Goal: Information Seeking & Learning: Check status

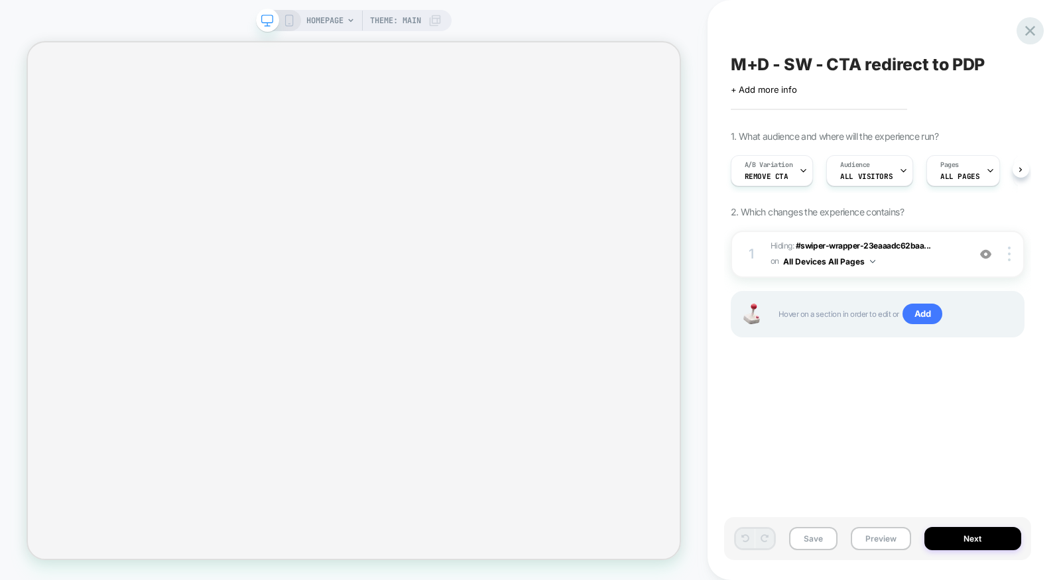
scroll to position [0, 1]
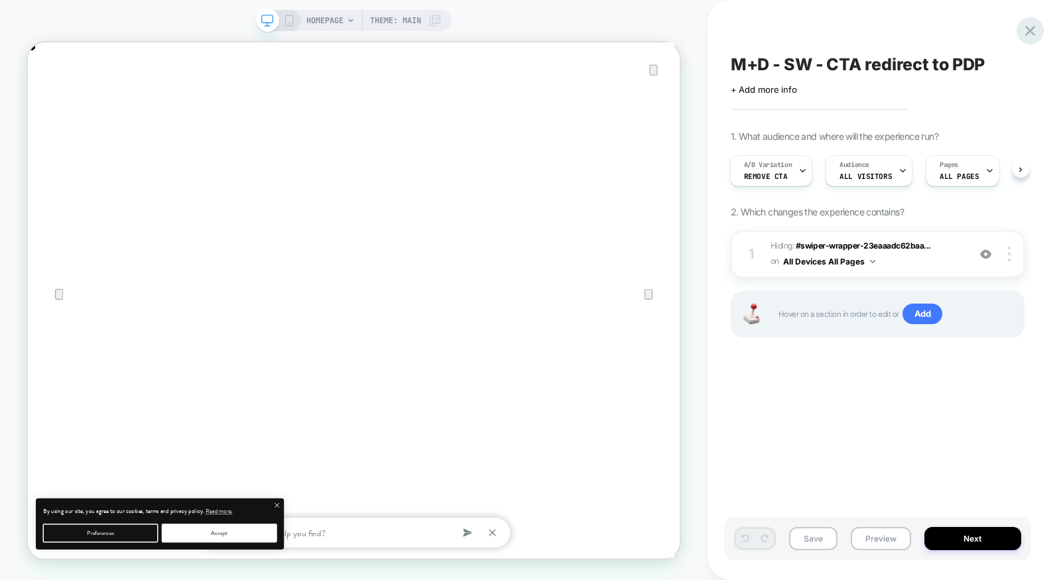
click at [1031, 31] on icon at bounding box center [1031, 31] width 10 height 10
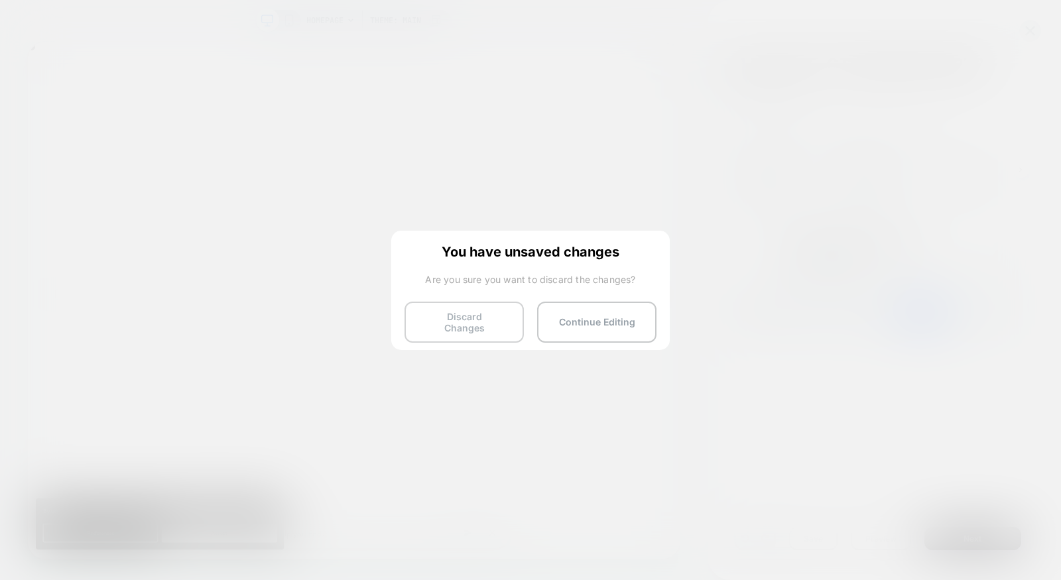
scroll to position [0, 870]
click at [458, 325] on button "Discard Changes" at bounding box center [464, 322] width 119 height 41
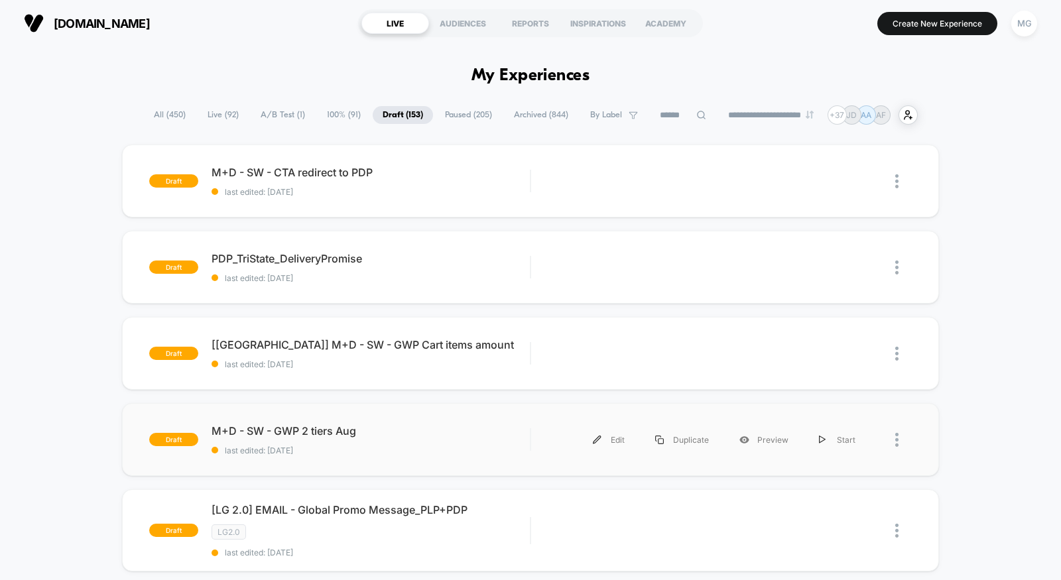
click at [470, 423] on div "draft M+D - SW - GWP 2 tiers Aug last edited: 8/18/2025 Edit Duplicate Preview …" at bounding box center [530, 439] width 817 height 73
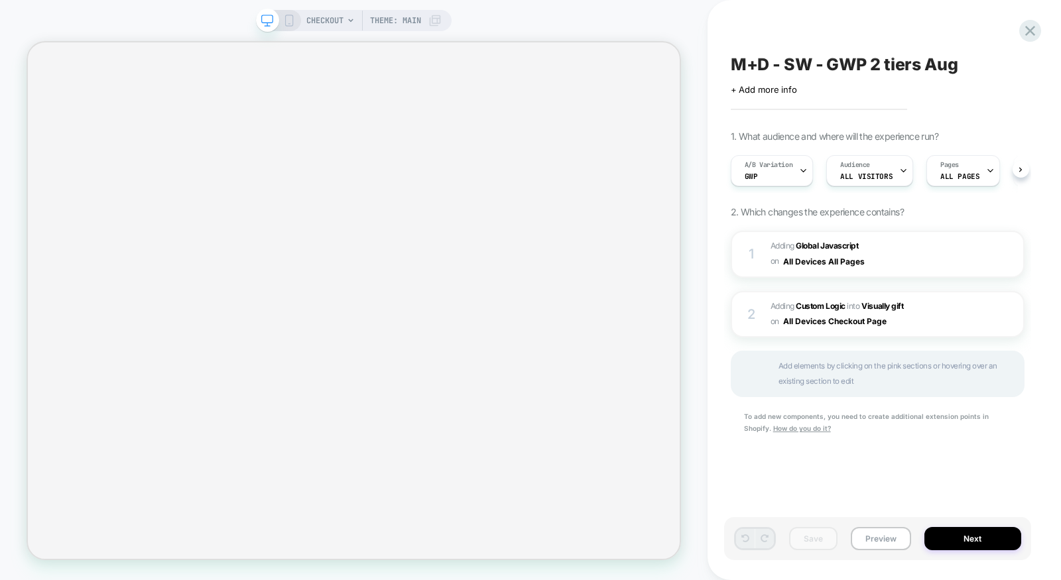
scroll to position [0, 1]
click at [1021, 42] on div "M+D - SW - GWP 2 tiers Aug Click to edit experience details + Add more info 1. …" at bounding box center [877, 290] width 307 height 554
click at [1037, 28] on icon at bounding box center [1031, 31] width 18 height 18
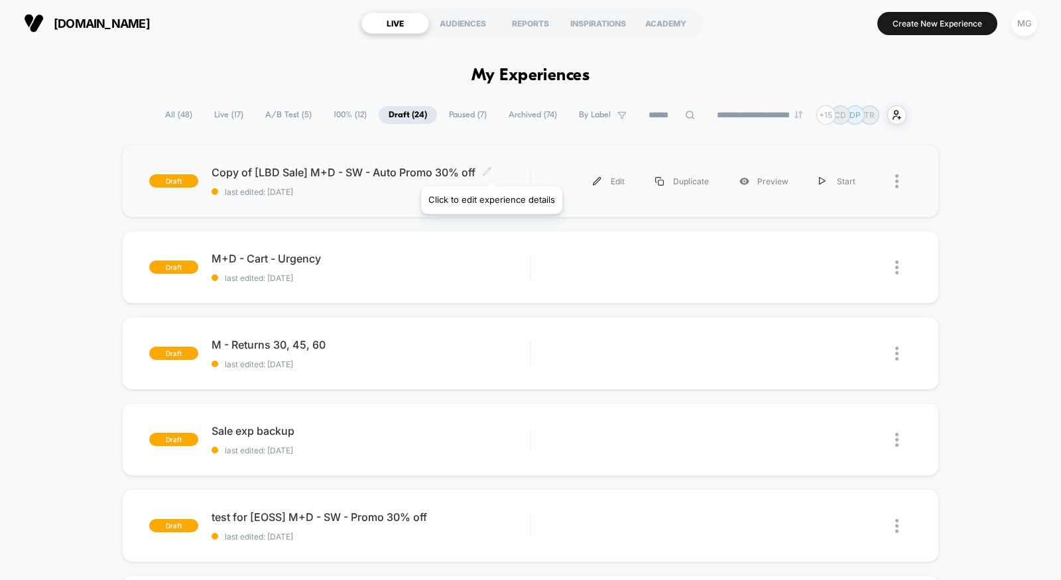
click at [491, 170] on icon at bounding box center [487, 172] width 10 height 10
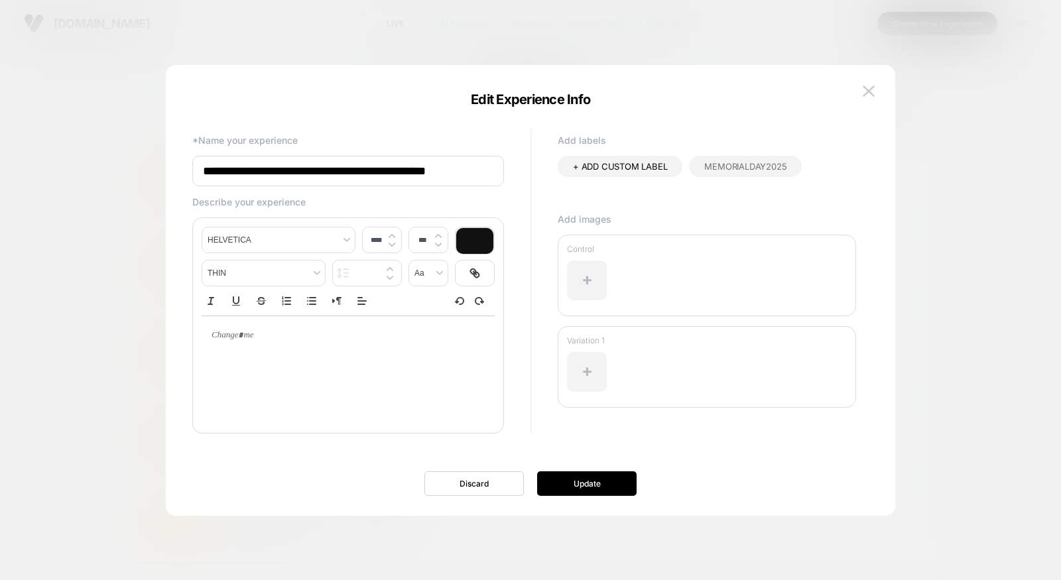
drag, startPoint x: 247, startPoint y: 171, endPoint x: 187, endPoint y: 168, distance: 59.8
click at [187, 168] on div "**********" at bounding box center [524, 290] width 677 height 330
type input "**********"
click at [606, 486] on button "Update" at bounding box center [587, 484] width 100 height 25
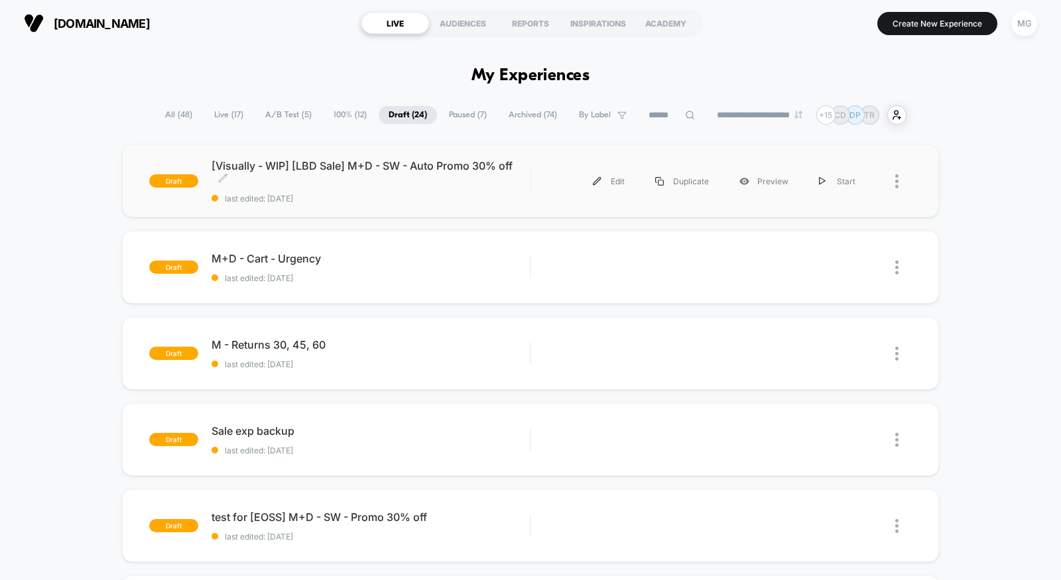
click at [430, 199] on span "last edited: 8/21/2025" at bounding box center [371, 199] width 318 height 10
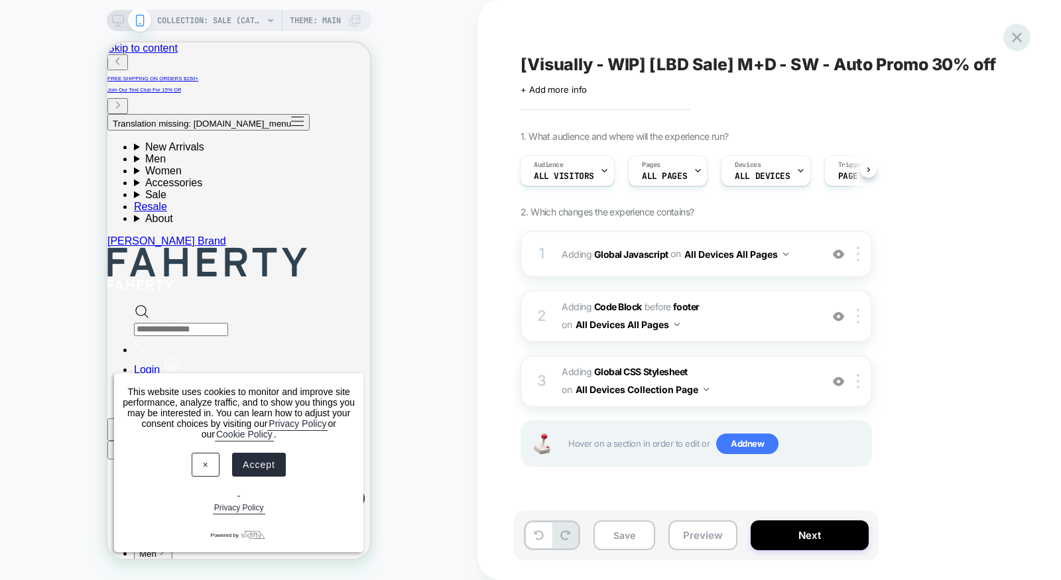
click at [1013, 38] on icon at bounding box center [1017, 38] width 18 height 18
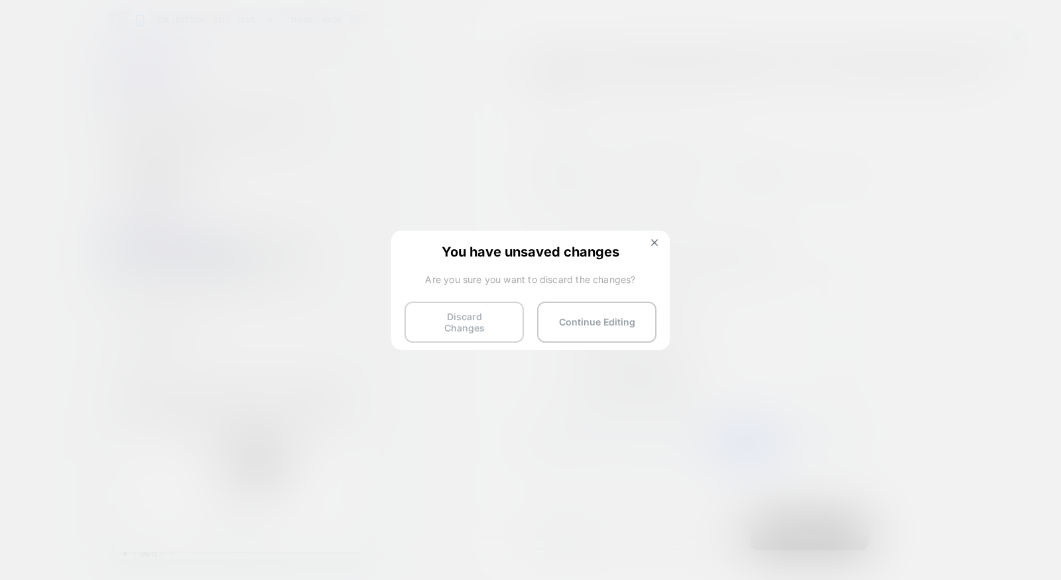
click at [456, 308] on button "Discard Changes" at bounding box center [464, 322] width 119 height 41
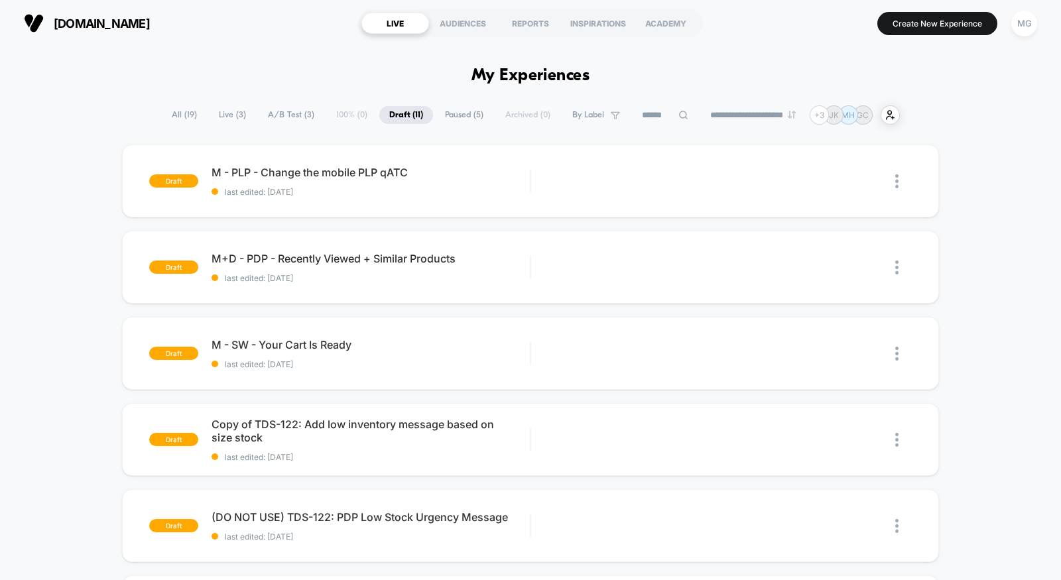
click at [284, 107] on span "A/B Test ( 3 )" at bounding box center [291, 115] width 66 height 18
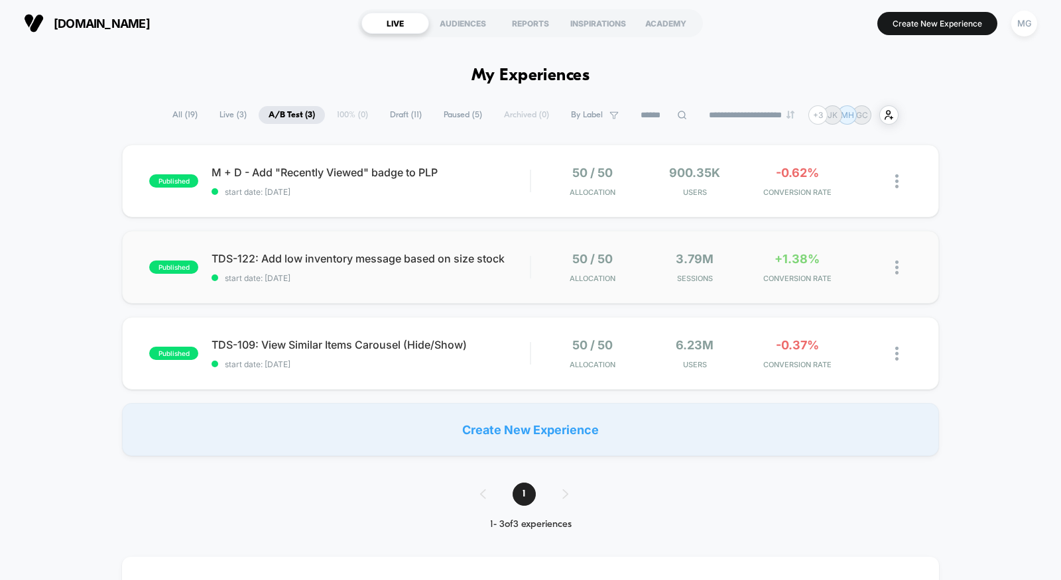
click at [380, 286] on div "published TDS-122: Add low inventory message based on size stock start date: [D…" at bounding box center [530, 267] width 817 height 73
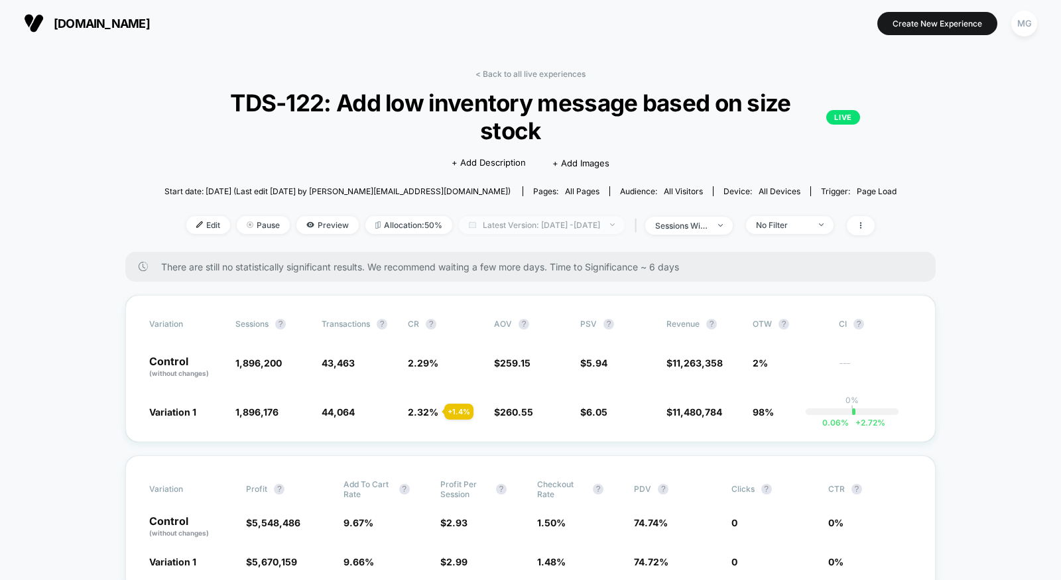
click at [516, 228] on span "Latest Version: Aug 7, 2025 - Aug 20, 2025" at bounding box center [542, 225] width 166 height 18
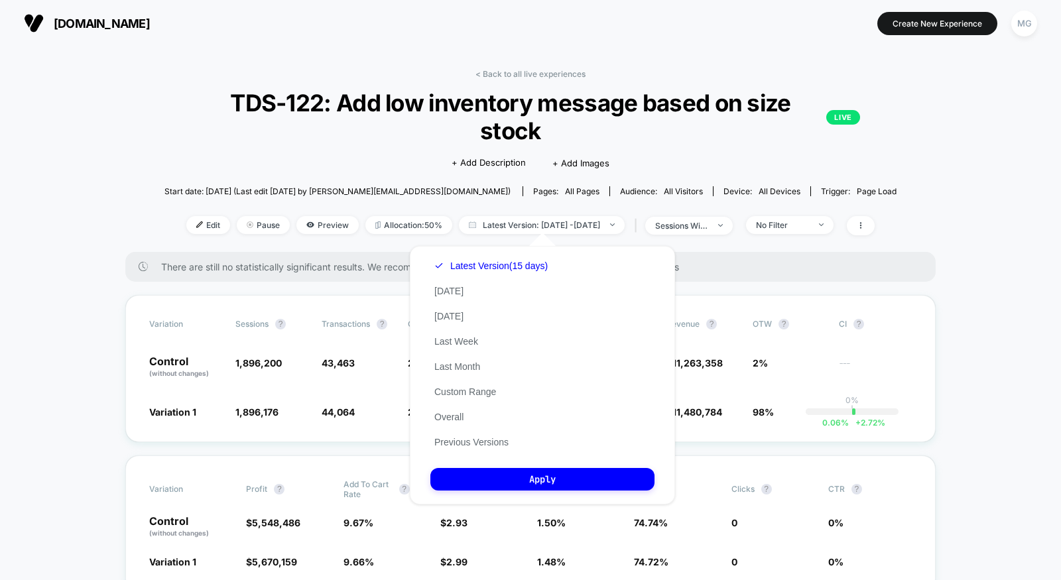
click at [461, 349] on div "Latest Version (15 days) Today Yesterday Last Week Last Month Custom Range Over…" at bounding box center [491, 354] width 121 height 202
click at [461, 346] on button "Last Week" at bounding box center [457, 342] width 52 height 12
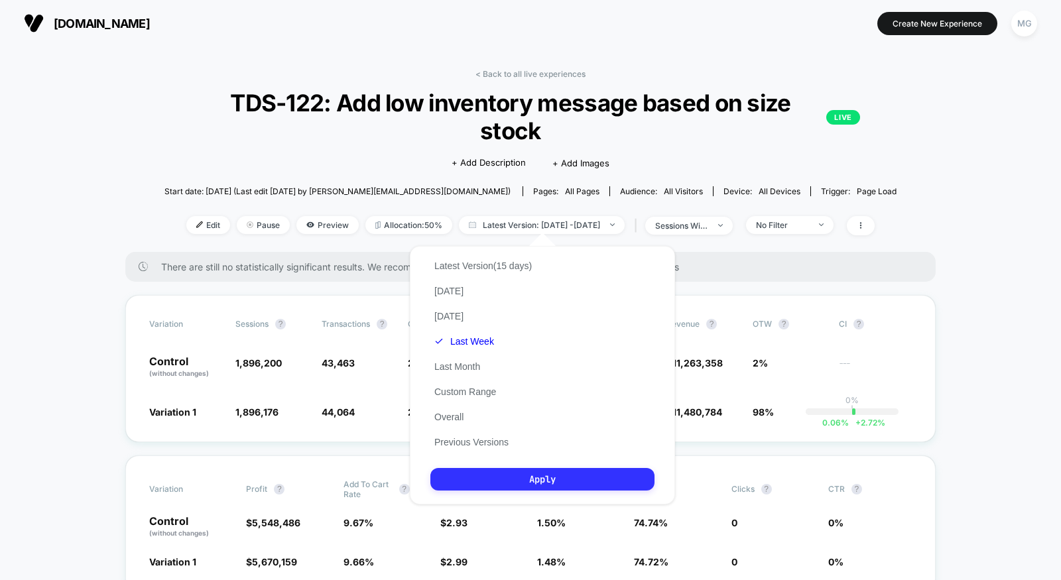
click at [463, 475] on button "Apply" at bounding box center [543, 479] width 224 height 23
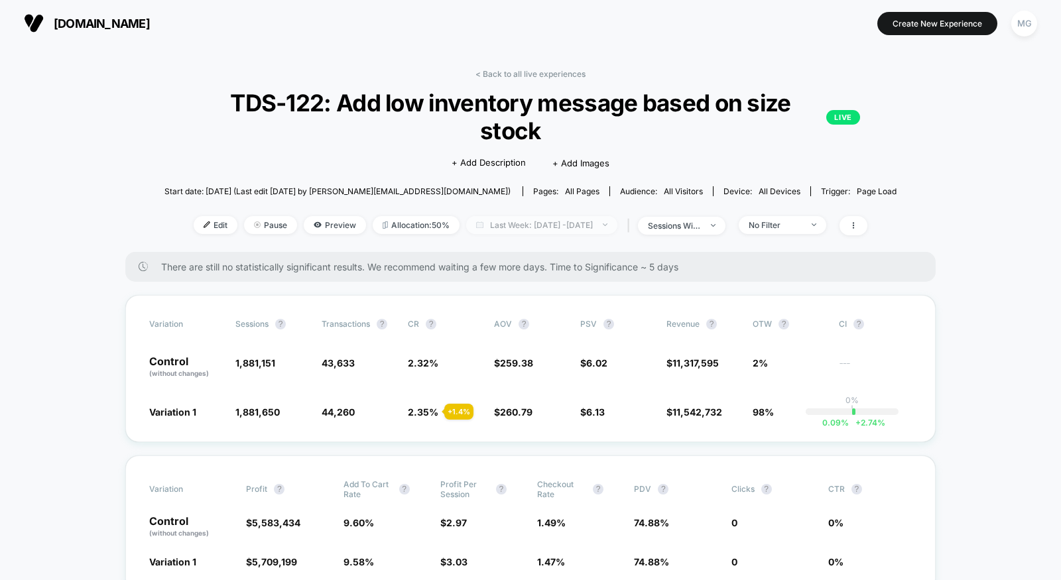
click at [558, 228] on span "Last Week: Aug 6, 2025 - Aug 20, 2025" at bounding box center [541, 225] width 151 height 18
select select "*"
select select "****"
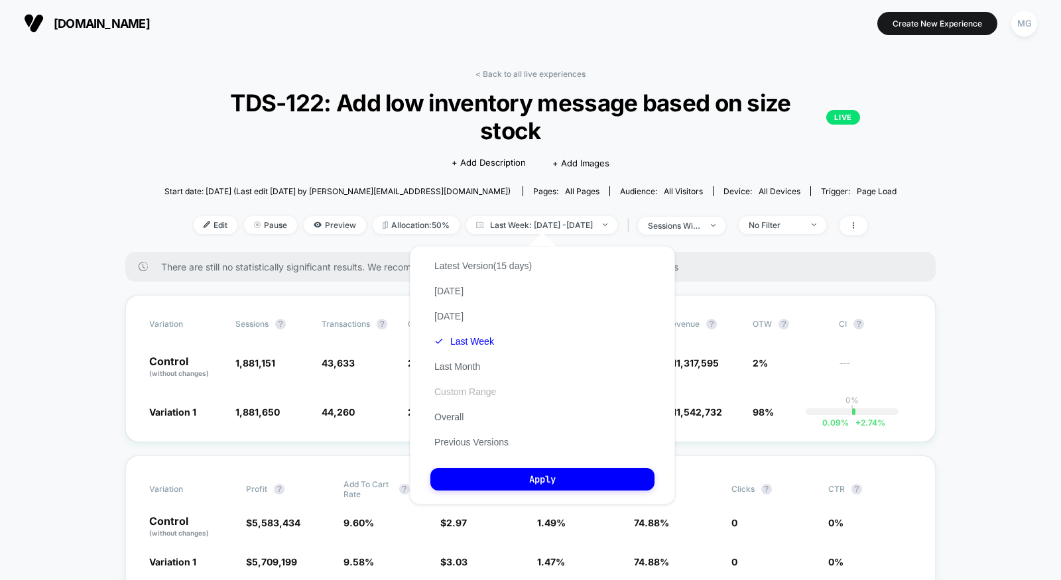
click at [462, 387] on button "Custom Range" at bounding box center [466, 392] width 70 height 12
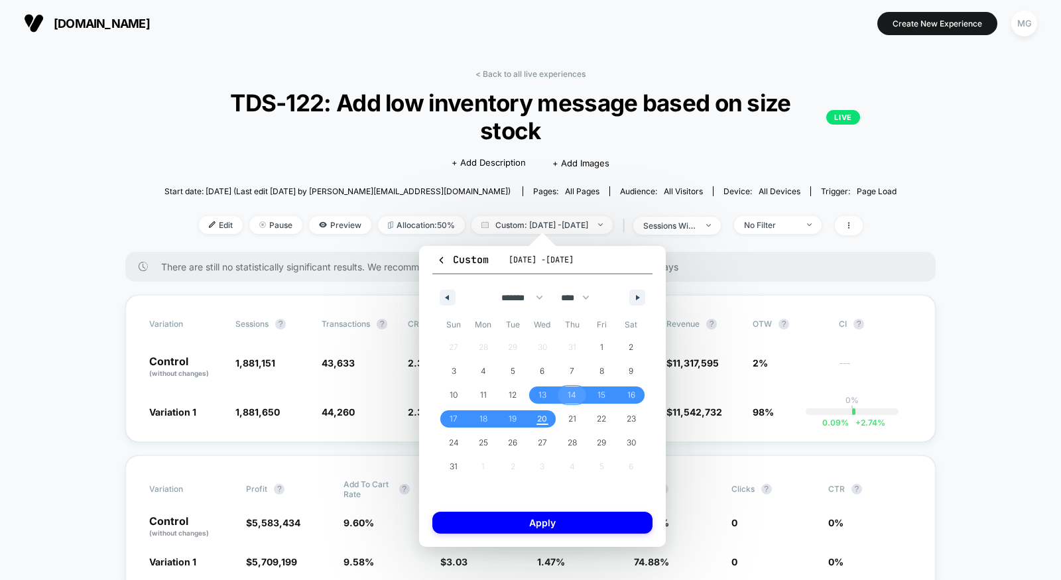
click at [567, 395] on span "14" at bounding box center [572, 395] width 30 height 17
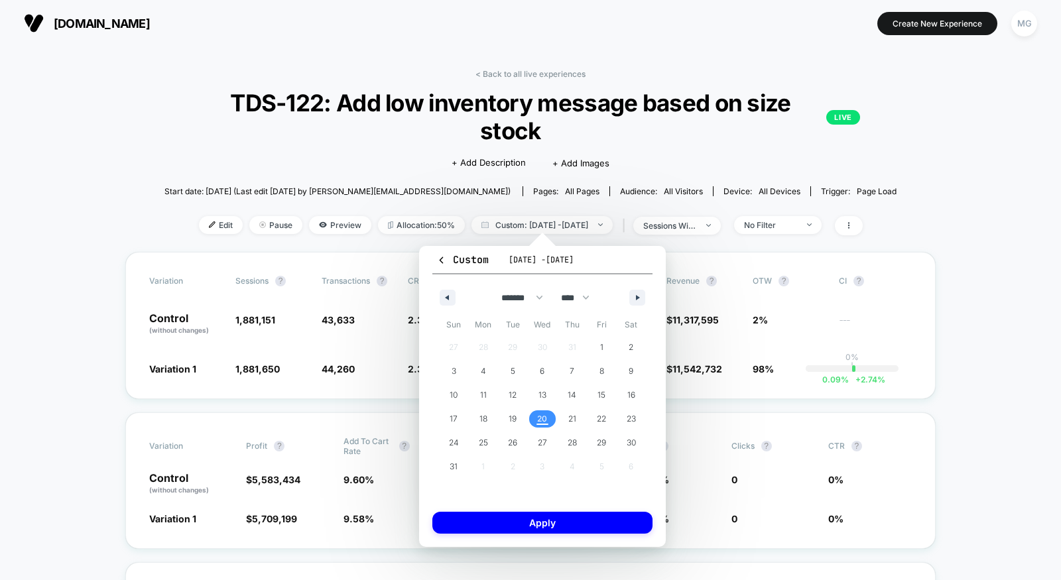
click at [541, 417] on span "20" at bounding box center [542, 419] width 10 height 24
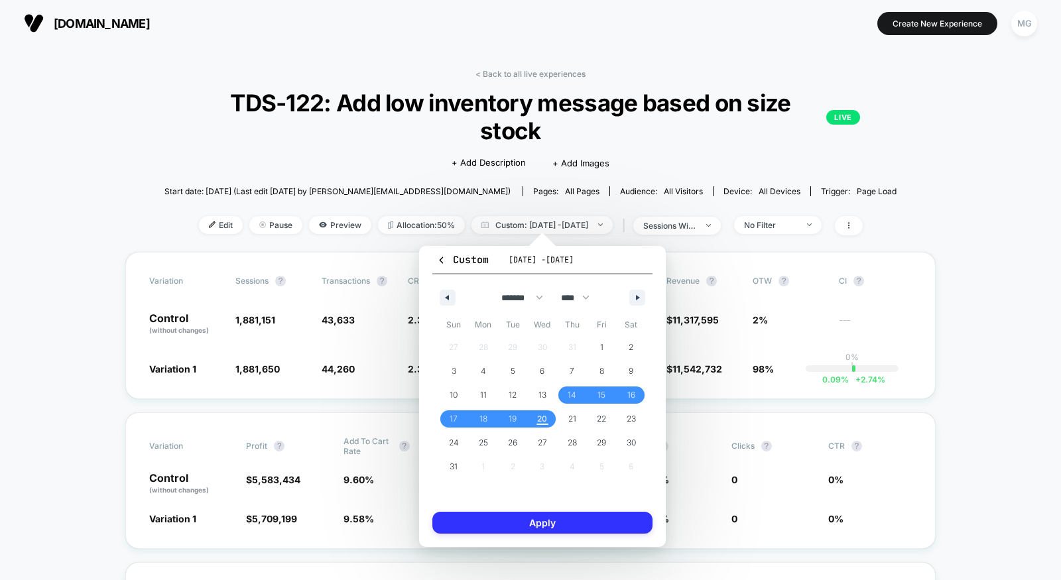
click at [537, 523] on button "Apply" at bounding box center [543, 523] width 220 height 22
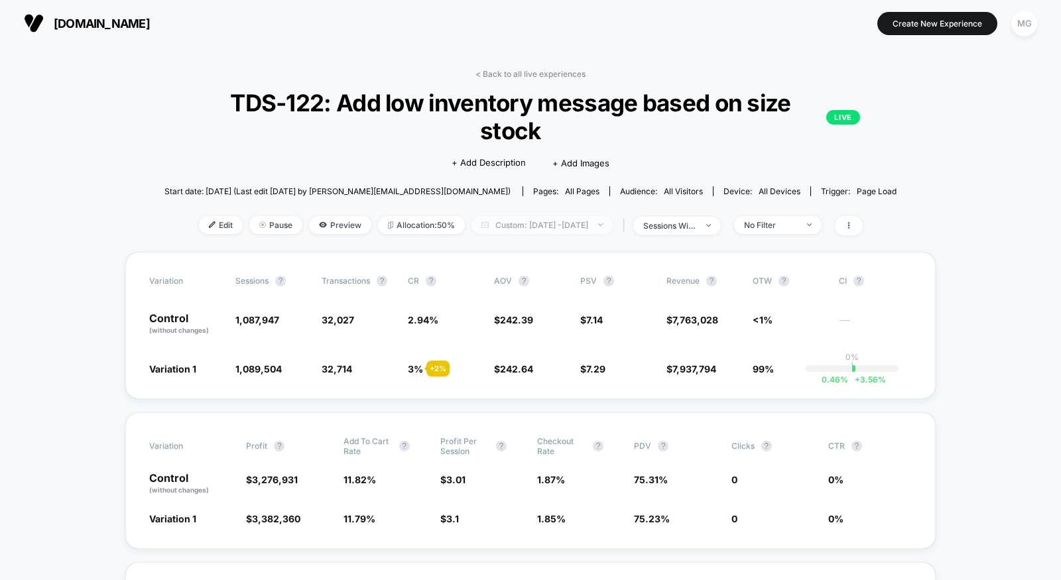
click at [580, 226] on span "Custom: Aug 14, 2025 - Aug 20, 2025" at bounding box center [542, 225] width 141 height 18
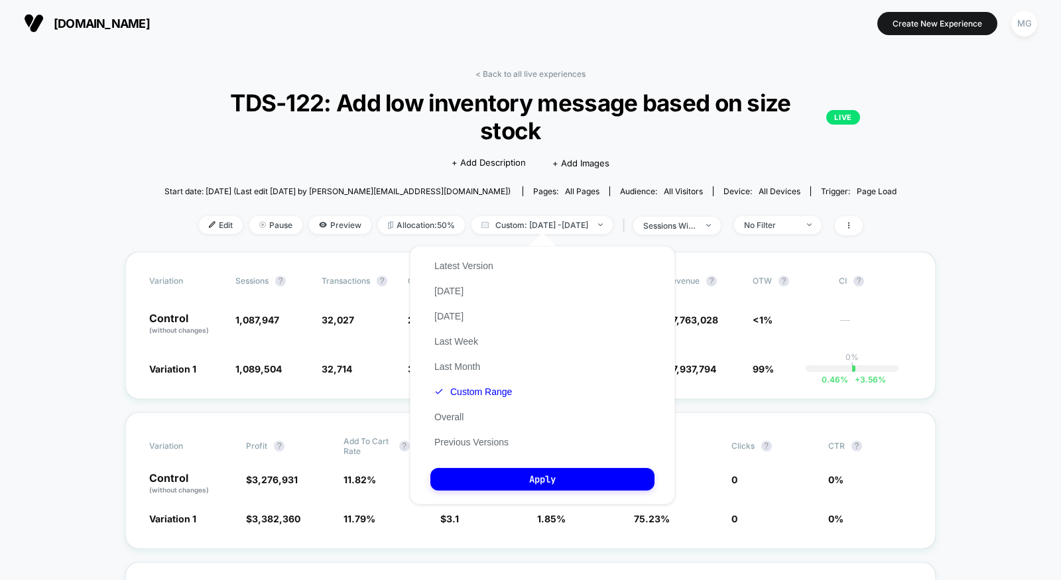
click at [456, 450] on div "Latest Version Today Yesterday Last Week Last Month Custom Range Overall Previo…" at bounding box center [474, 354] width 86 height 202
click at [483, 266] on button "Latest Version" at bounding box center [464, 266] width 67 height 12
click at [476, 496] on div "Latest Version Today Yesterday Last Week Last Month Custom Range Overall Previo…" at bounding box center [542, 375] width 265 height 259
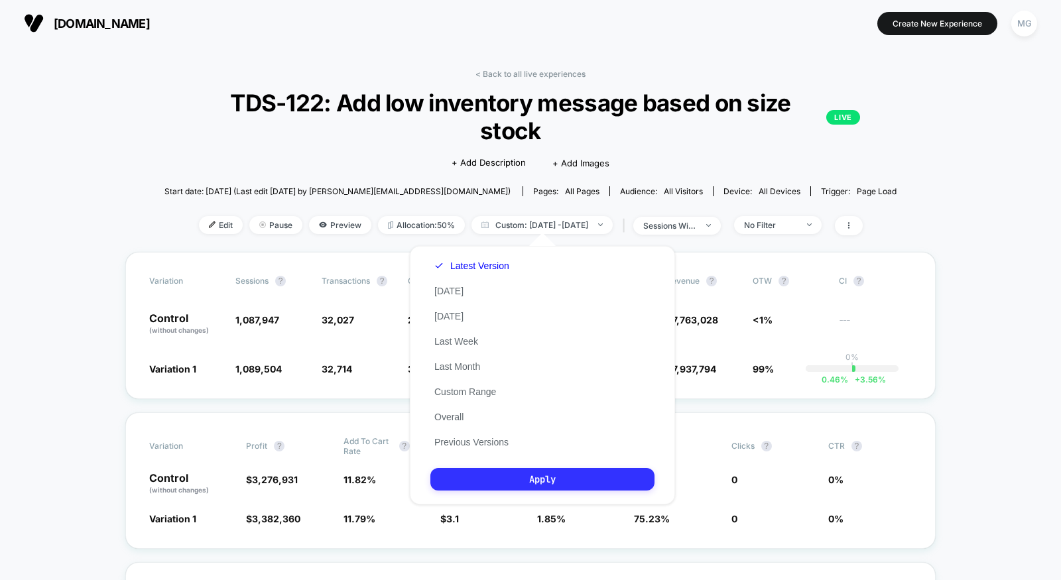
click at [478, 479] on button "Apply" at bounding box center [543, 479] width 224 height 23
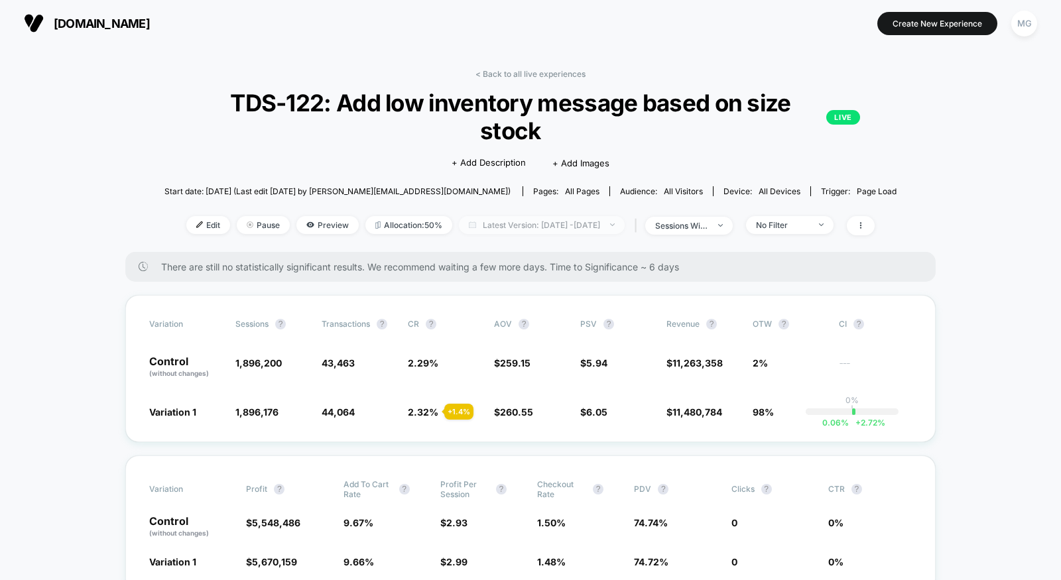
click at [561, 225] on span "Latest Version: Aug 6, 2025 - Aug 20, 2025" at bounding box center [542, 225] width 166 height 18
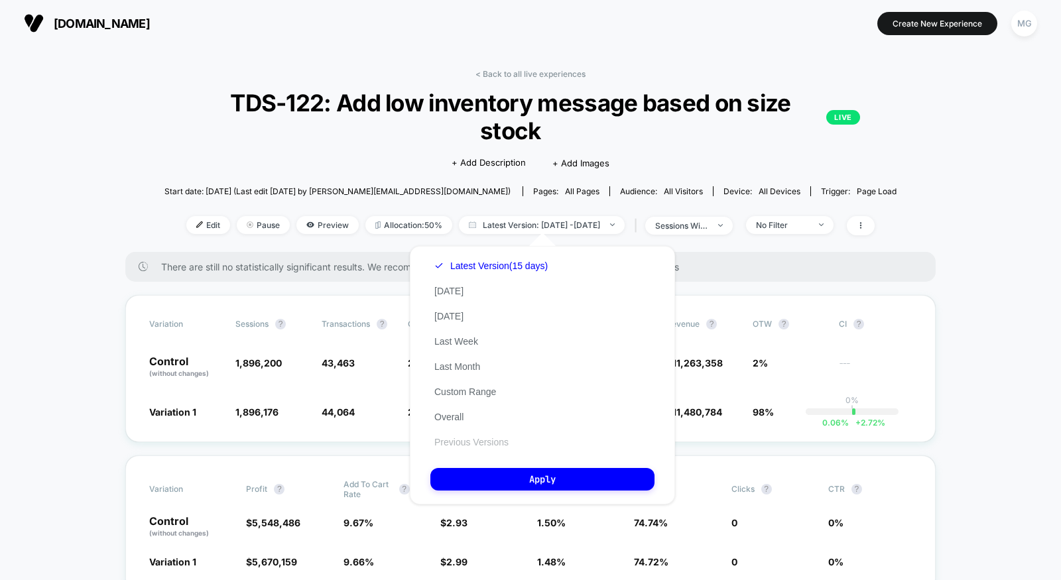
click at [458, 440] on button "Previous Versions" at bounding box center [472, 443] width 82 height 12
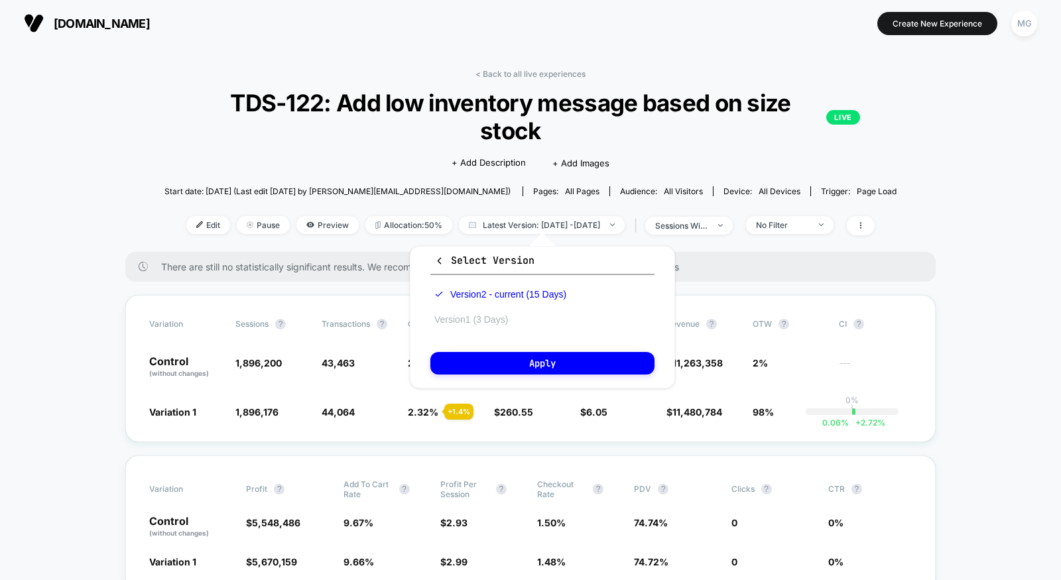
click at [473, 320] on button "Version 1 (3 Days)" at bounding box center [472, 320] width 82 height 12
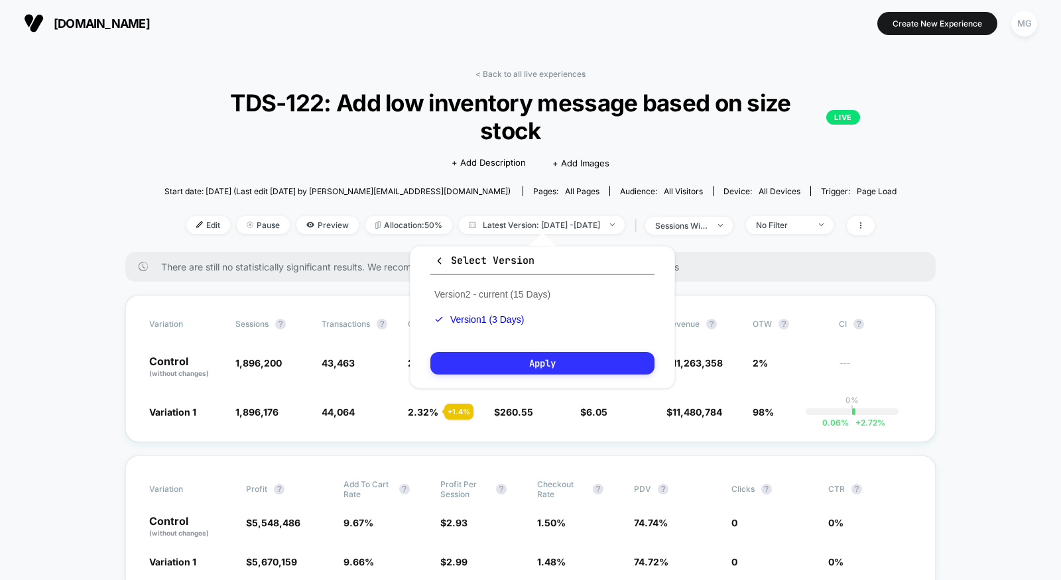
click at [473, 366] on button "Apply" at bounding box center [543, 363] width 224 height 23
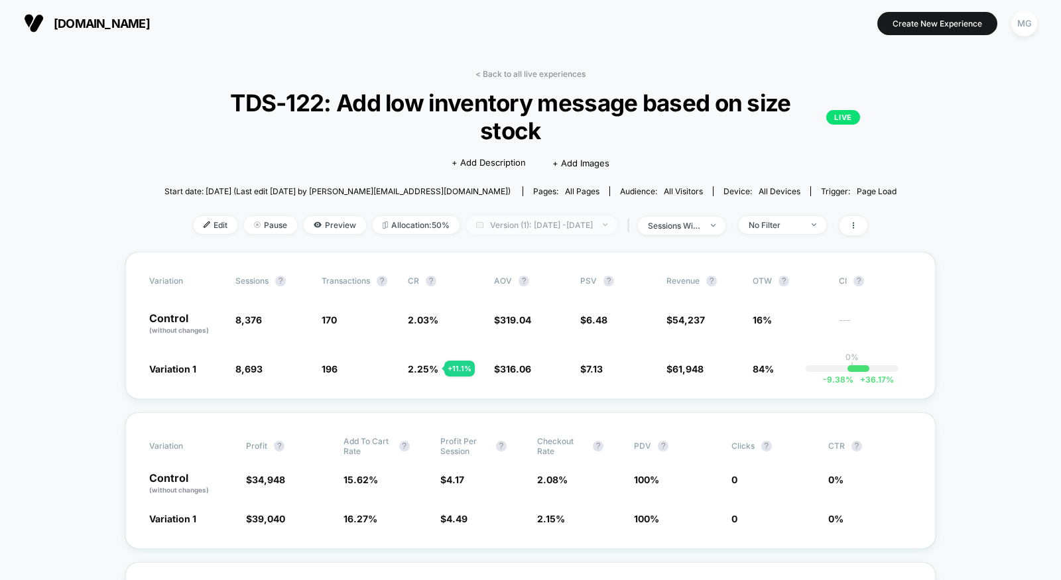
click at [563, 226] on span "Version (1): Aug 5, 2025 - Aug 7, 2025" at bounding box center [541, 225] width 151 height 18
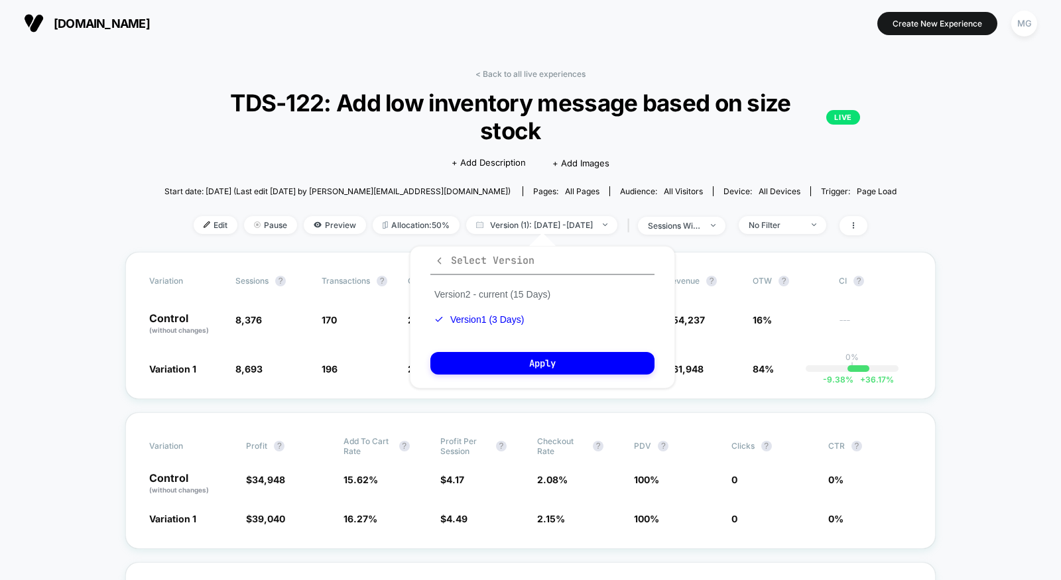
click at [438, 256] on icon "button" at bounding box center [440, 261] width 10 height 10
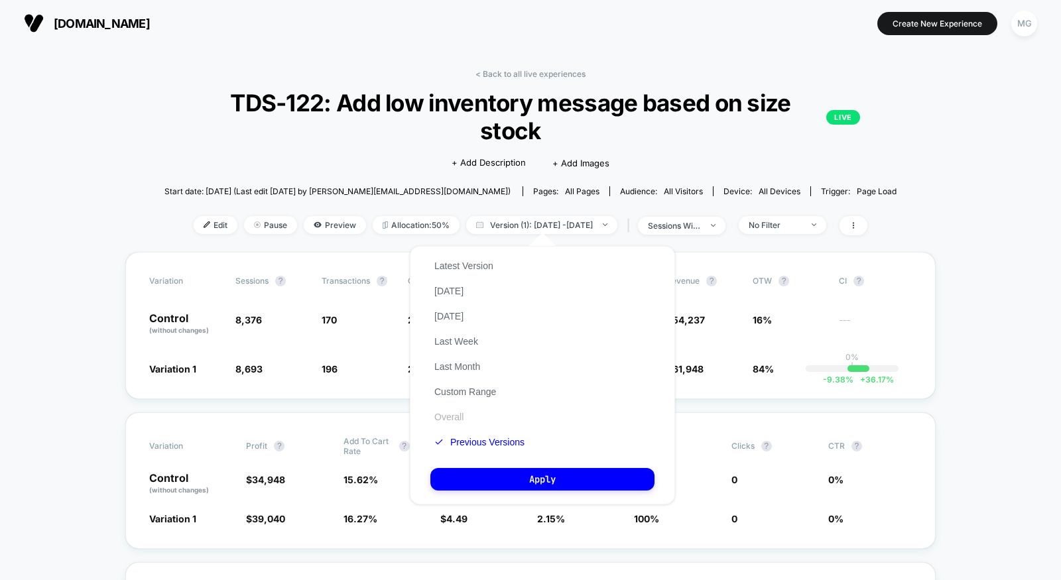
click at [460, 413] on button "Overall" at bounding box center [449, 417] width 37 height 12
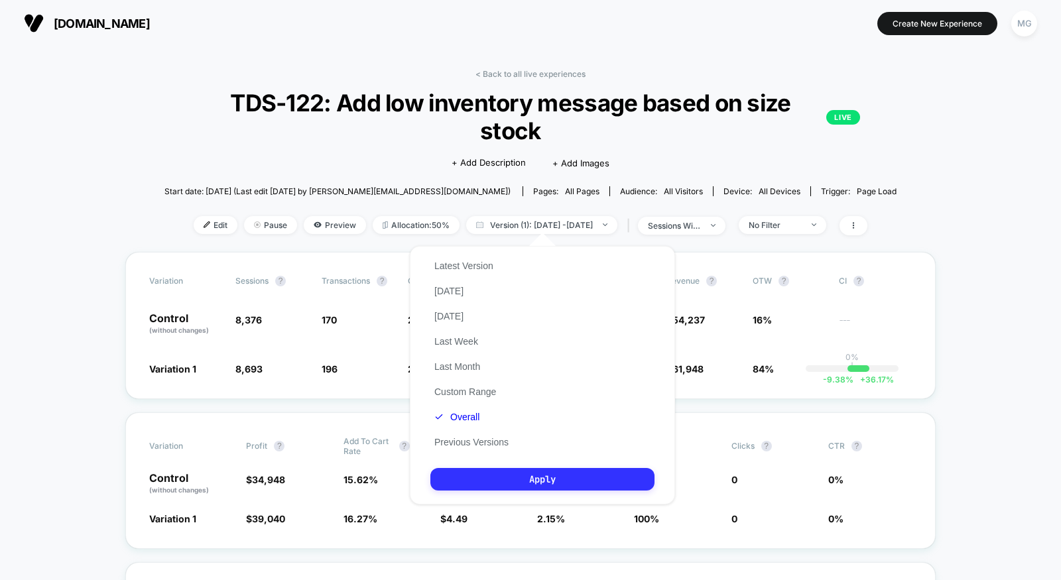
click at [468, 483] on button "Apply" at bounding box center [543, 479] width 224 height 23
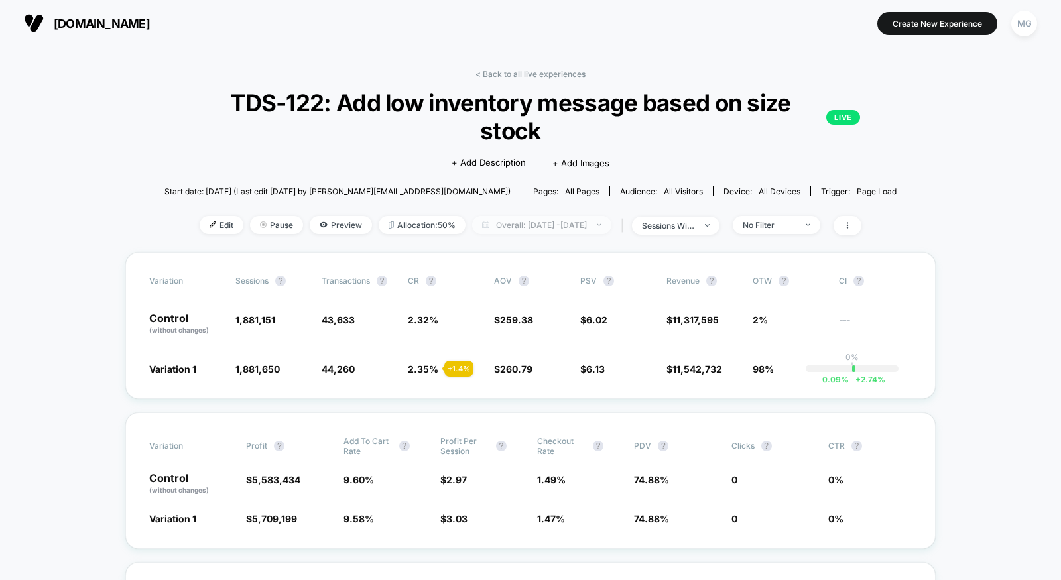
click at [547, 230] on span "Overall: Aug 5, 2025 - Aug 20, 2025" at bounding box center [541, 225] width 139 height 18
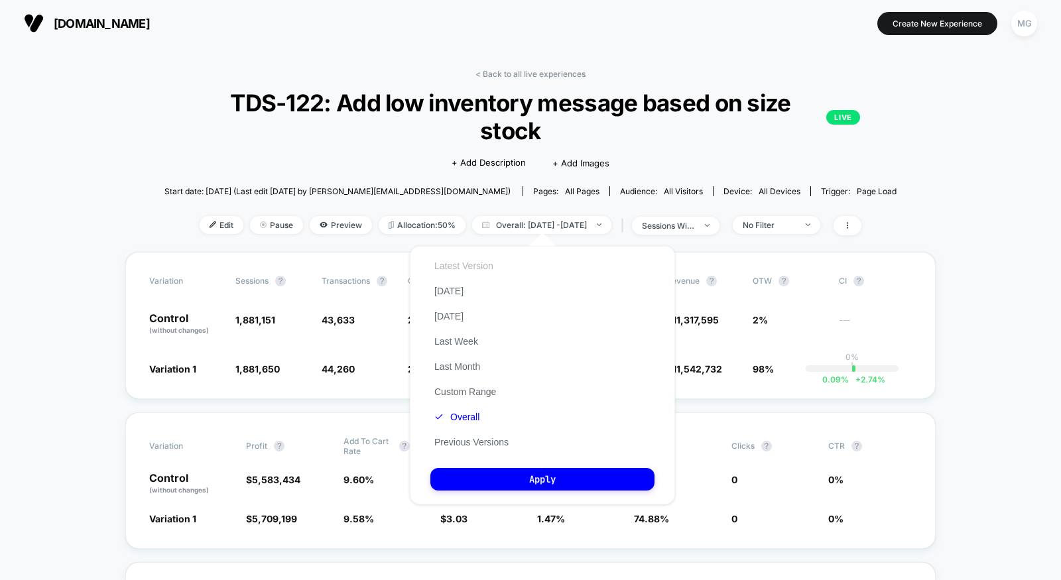
click at [471, 266] on button "Latest Version" at bounding box center [464, 266] width 67 height 12
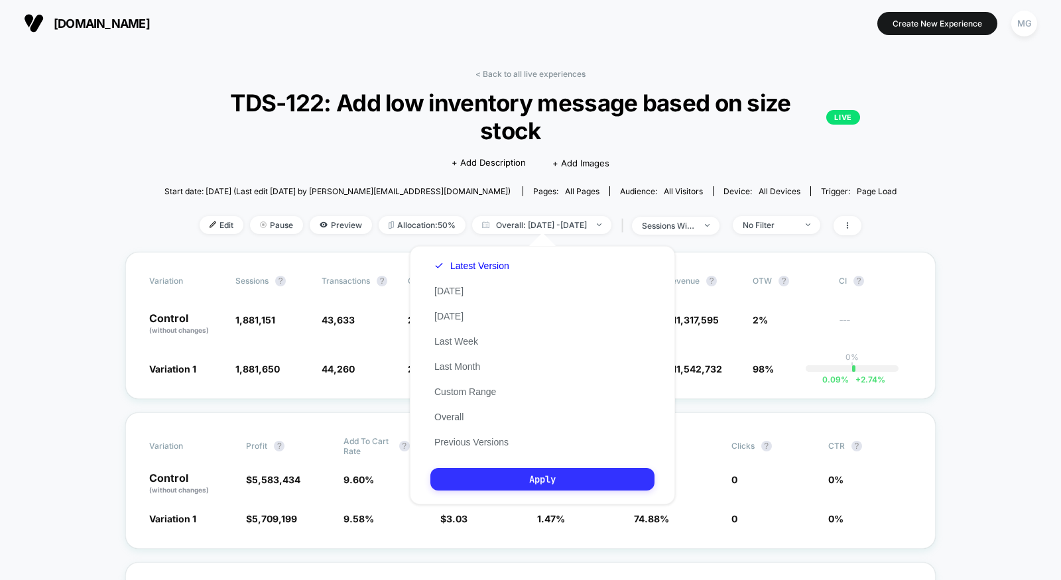
click at [476, 486] on button "Apply" at bounding box center [543, 479] width 224 height 23
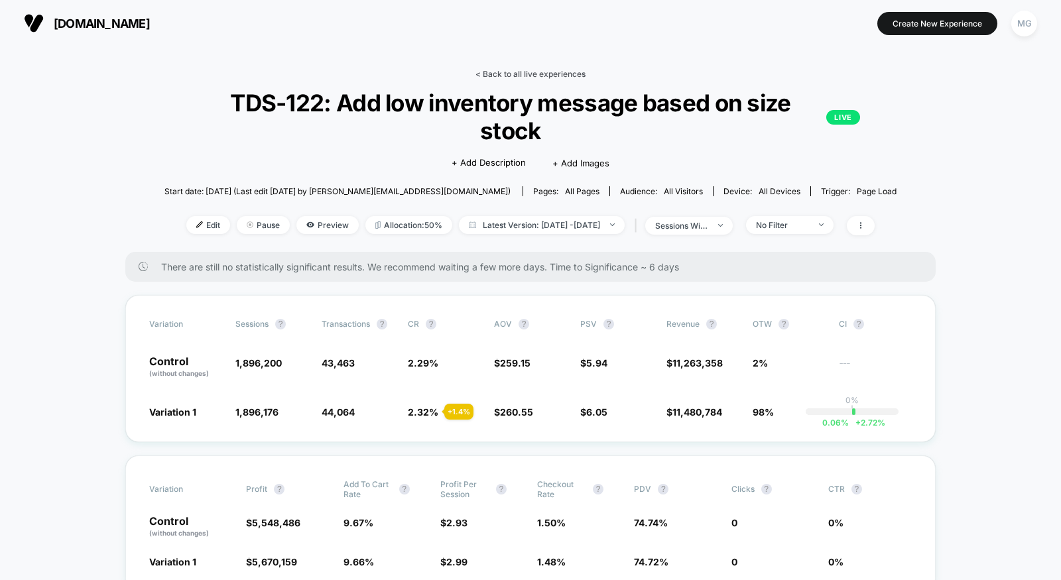
click at [547, 71] on link "< Back to all live experiences" at bounding box center [531, 74] width 110 height 10
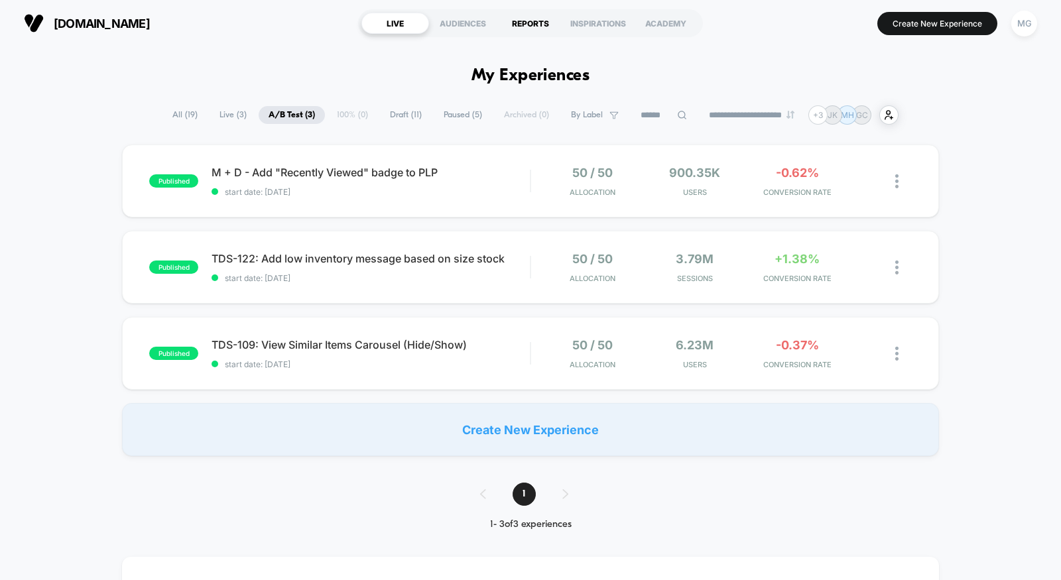
click at [538, 27] on div "REPORTS" at bounding box center [531, 23] width 68 height 21
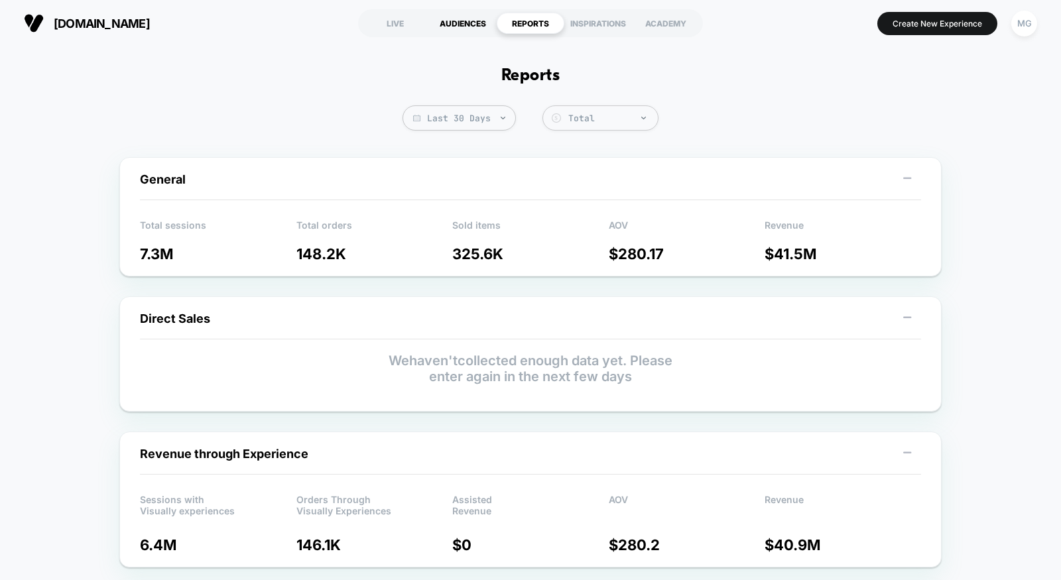
click at [482, 27] on div "AUDIENCES" at bounding box center [463, 23] width 68 height 21
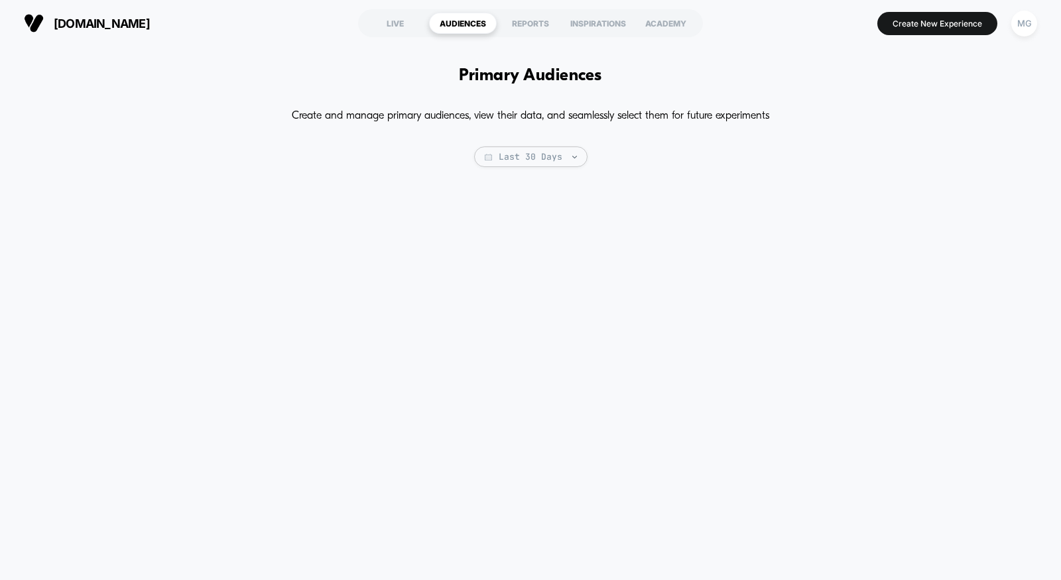
click at [399, 11] on section "LIVE AUDIENCES REPORTS INSPIRATIONS ACADEMY" at bounding box center [530, 23] width 345 height 33
click at [399, 25] on div "LIVE" at bounding box center [396, 23] width 68 height 21
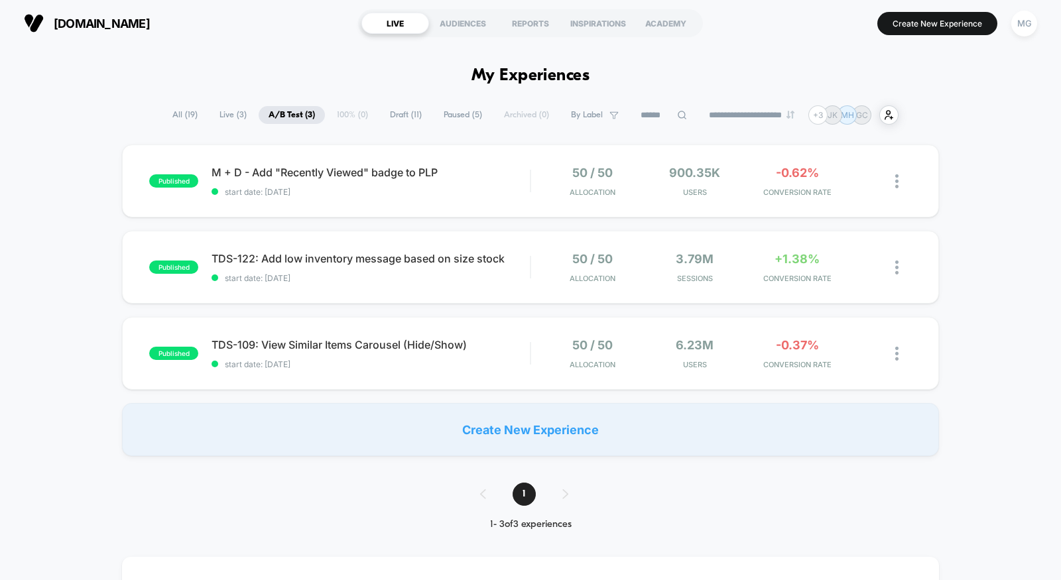
click at [439, 121] on span "Paused ( 5 )" at bounding box center [463, 115] width 58 height 18
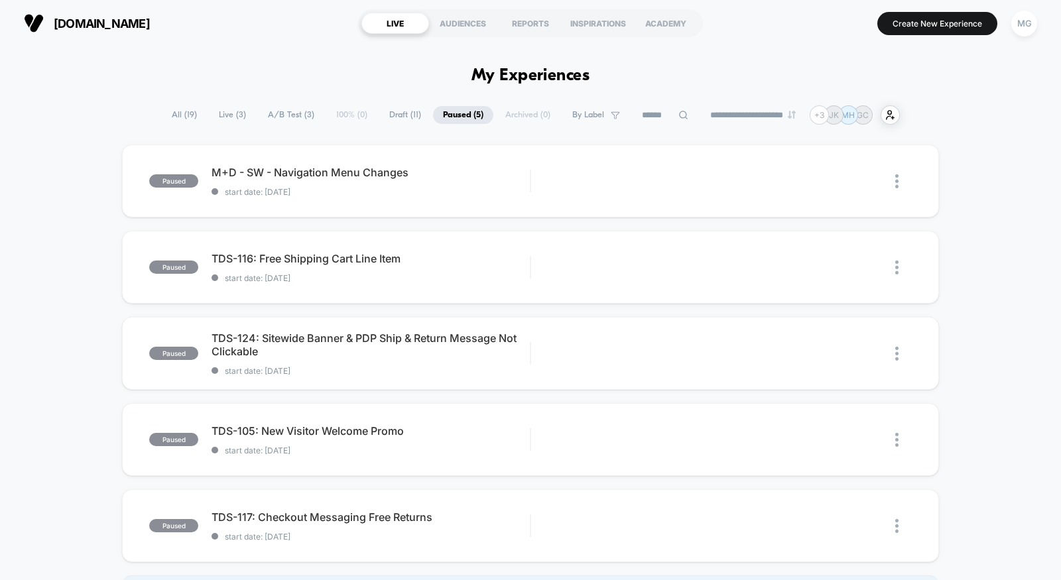
click at [405, 120] on span "Draft ( 11 )" at bounding box center [405, 115] width 52 height 18
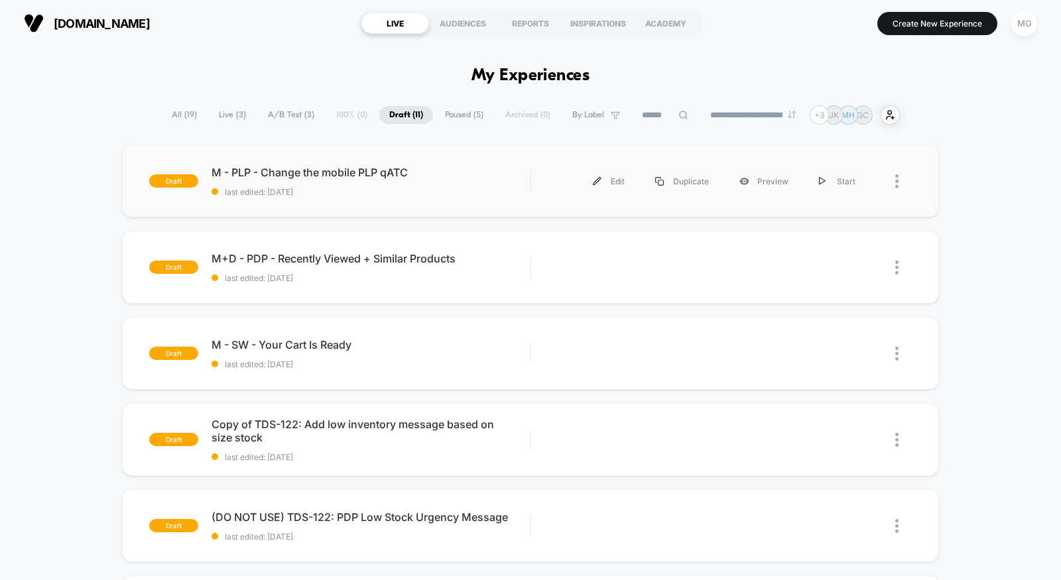
click at [427, 202] on div "draft M - PLP - Change the mobile PLP qATC last edited: 8/20/2025 Edit Duplicat…" at bounding box center [530, 181] width 817 height 73
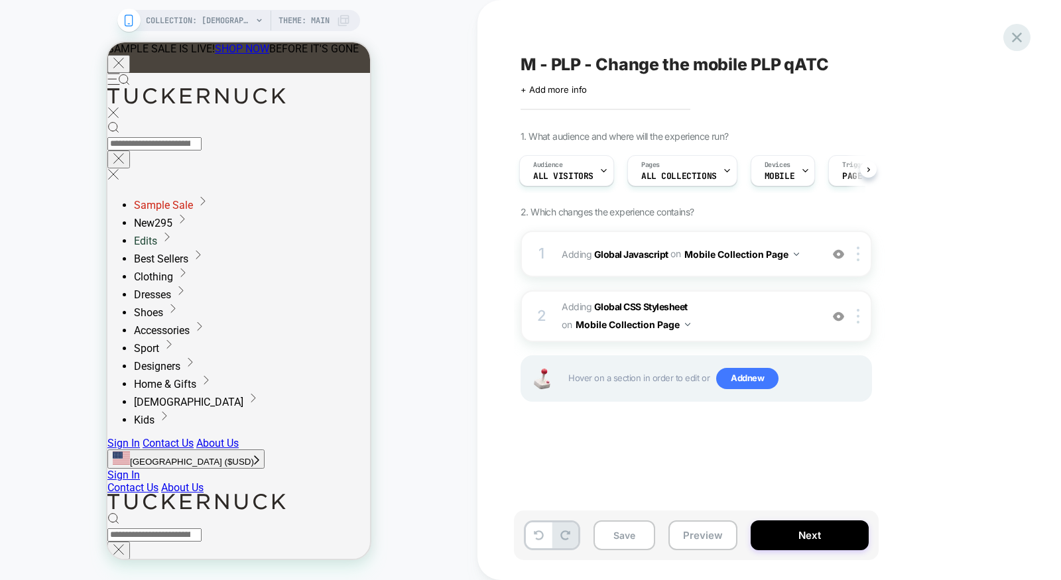
click at [1017, 34] on icon at bounding box center [1017, 38] width 18 height 18
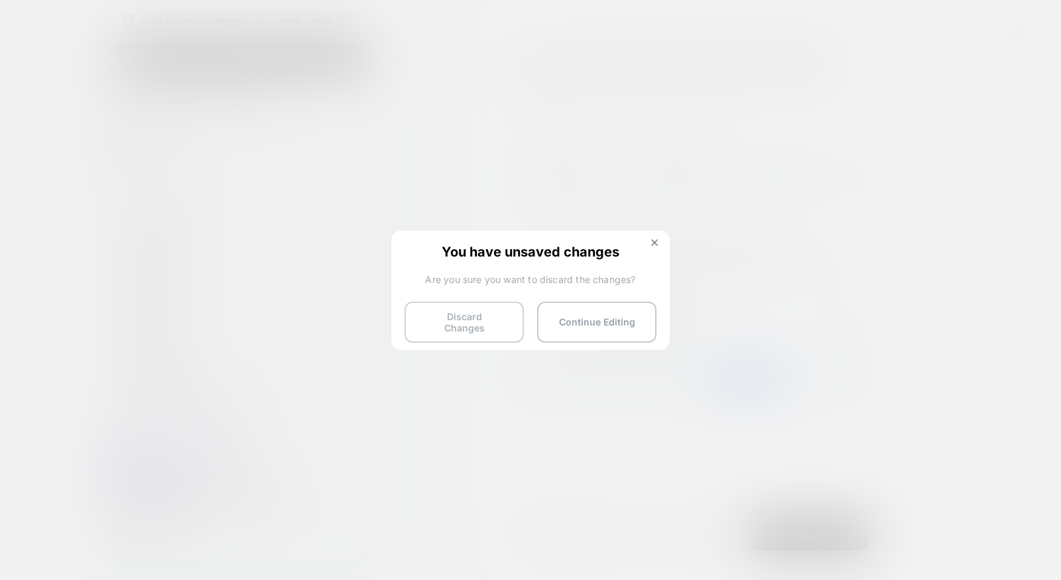
click at [437, 324] on button "Discard Changes" at bounding box center [464, 322] width 119 height 41
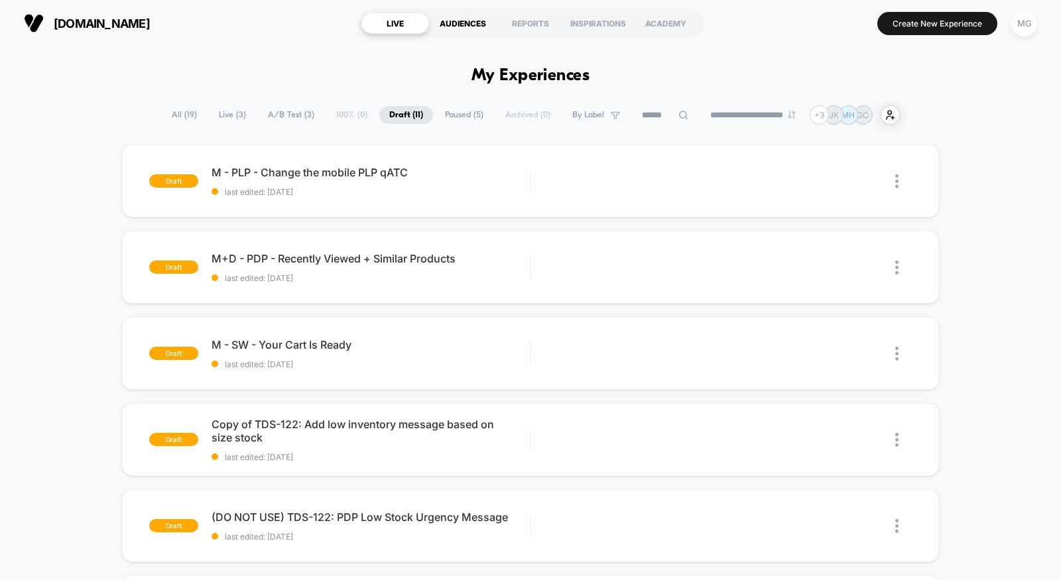
click at [464, 22] on div "AUDIENCES" at bounding box center [463, 23] width 68 height 21
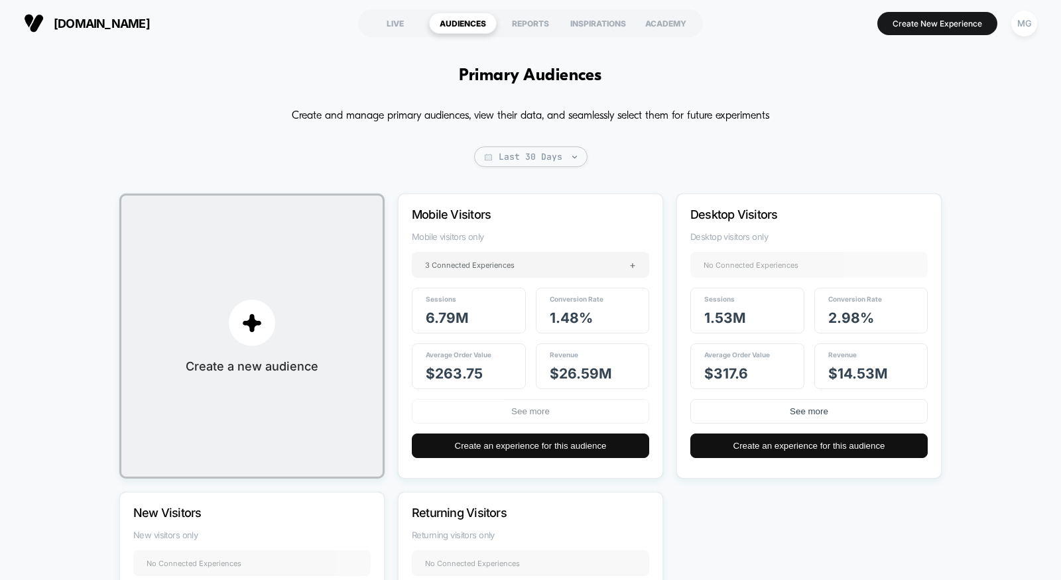
click at [498, 408] on button "See more" at bounding box center [530, 411] width 237 height 25
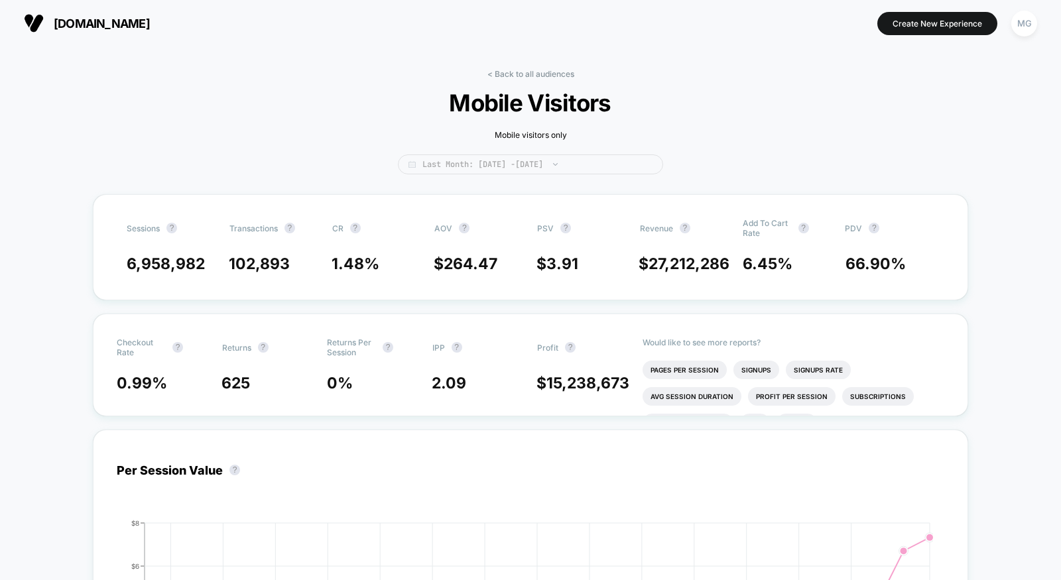
click at [551, 168] on span "Last Month: Jul 21, 2025 - Aug 20, 2025" at bounding box center [530, 165] width 265 height 20
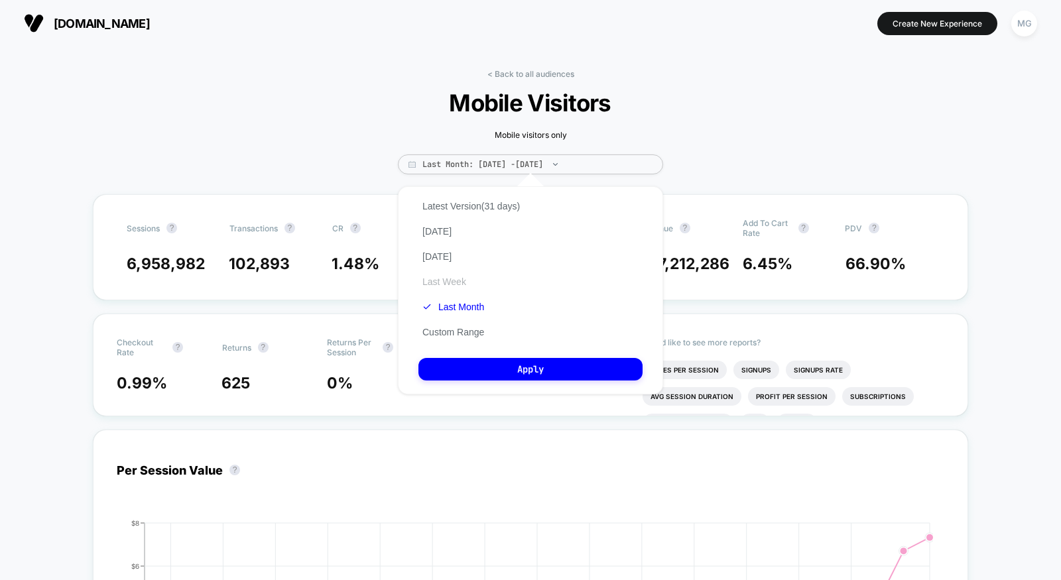
click at [459, 279] on button "Last Week" at bounding box center [445, 282] width 52 height 12
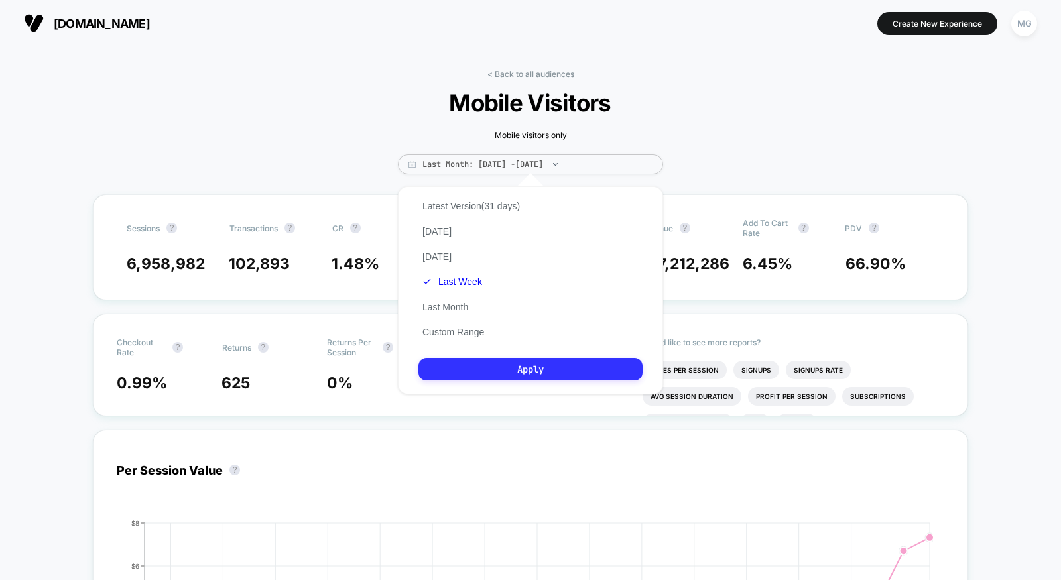
click at [465, 370] on button "Apply" at bounding box center [531, 369] width 224 height 23
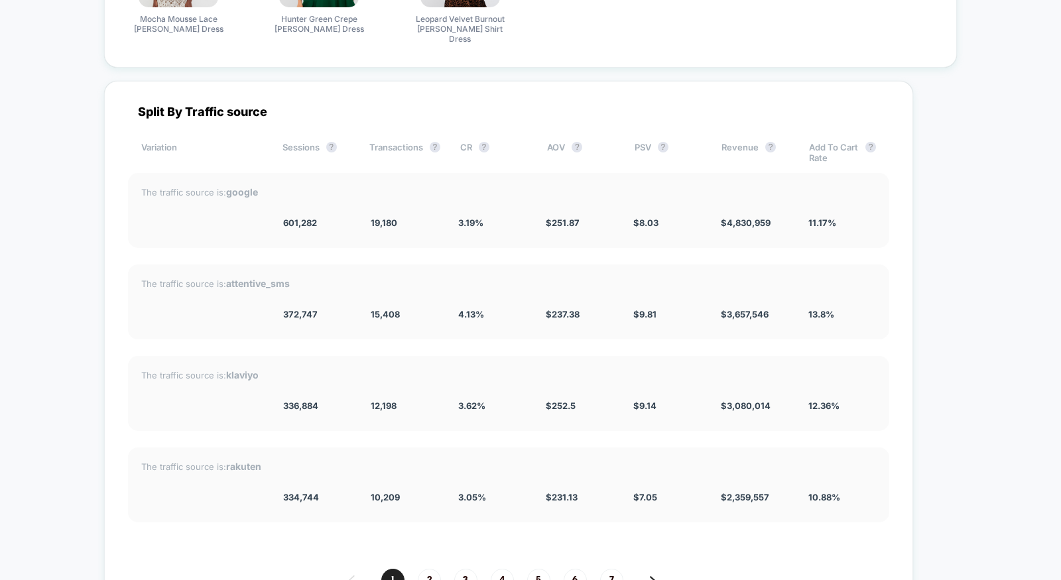
scroll to position [3613, 0]
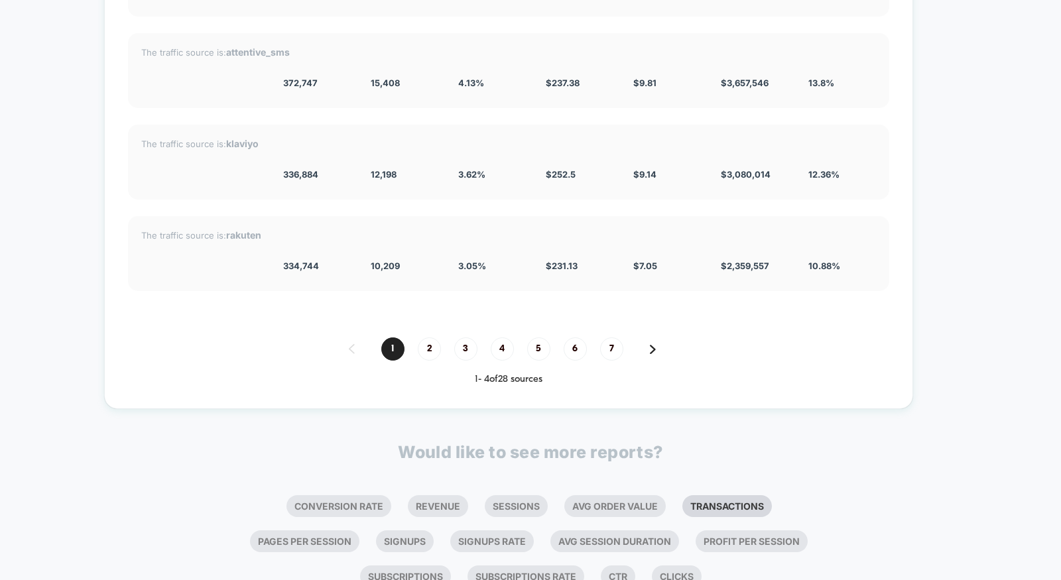
click at [712, 496] on li "Transactions" at bounding box center [728, 507] width 90 height 22
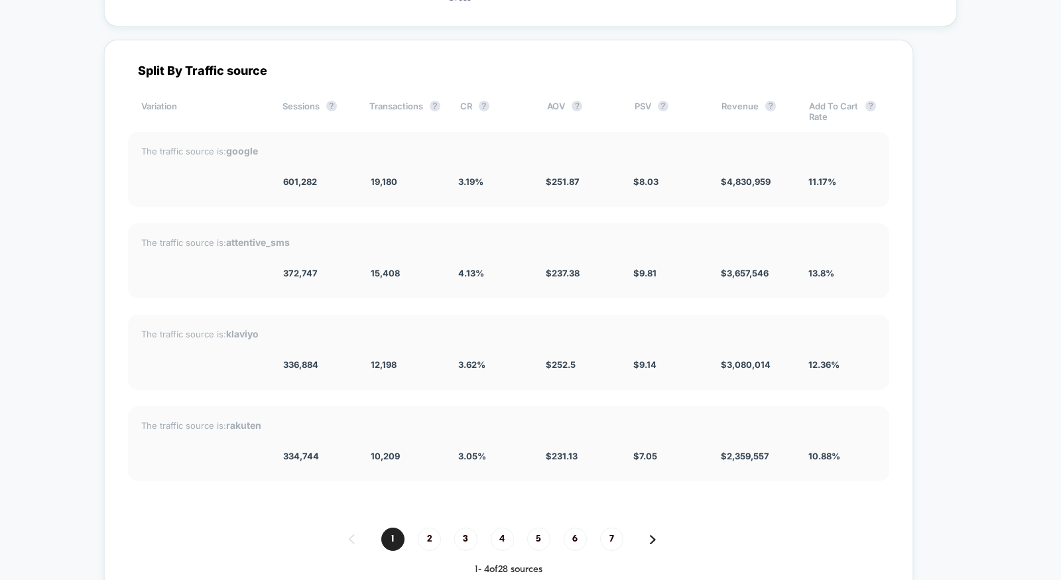
scroll to position [3939, 0]
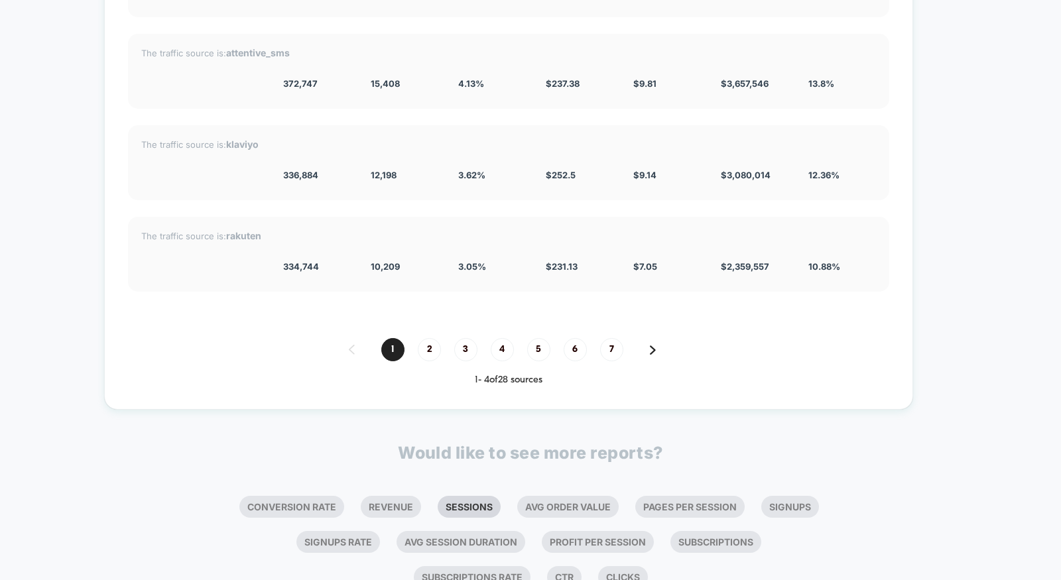
click at [484, 496] on li "Sessions" at bounding box center [469, 507] width 63 height 22
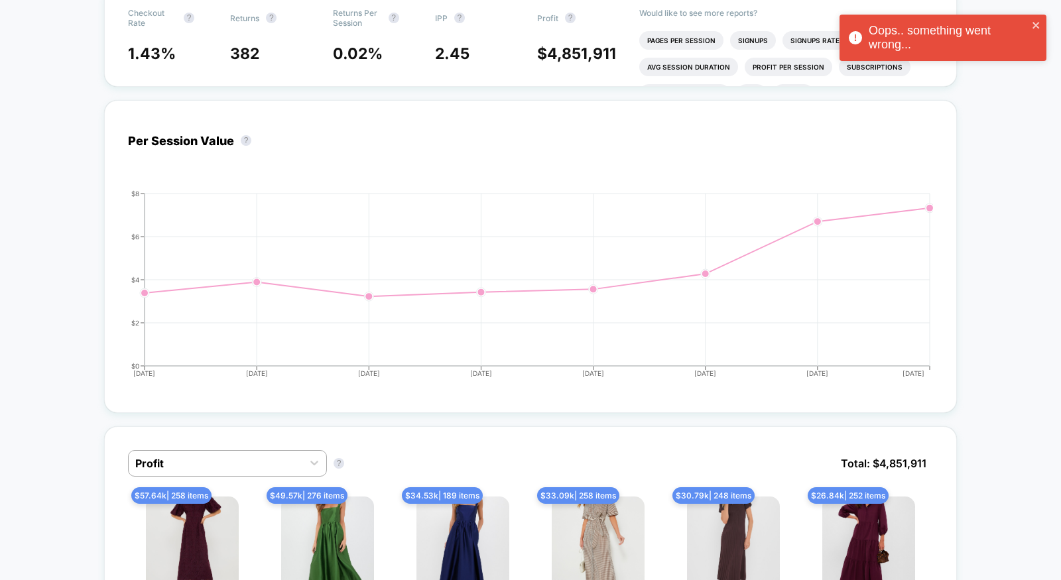
scroll to position [0, 0]
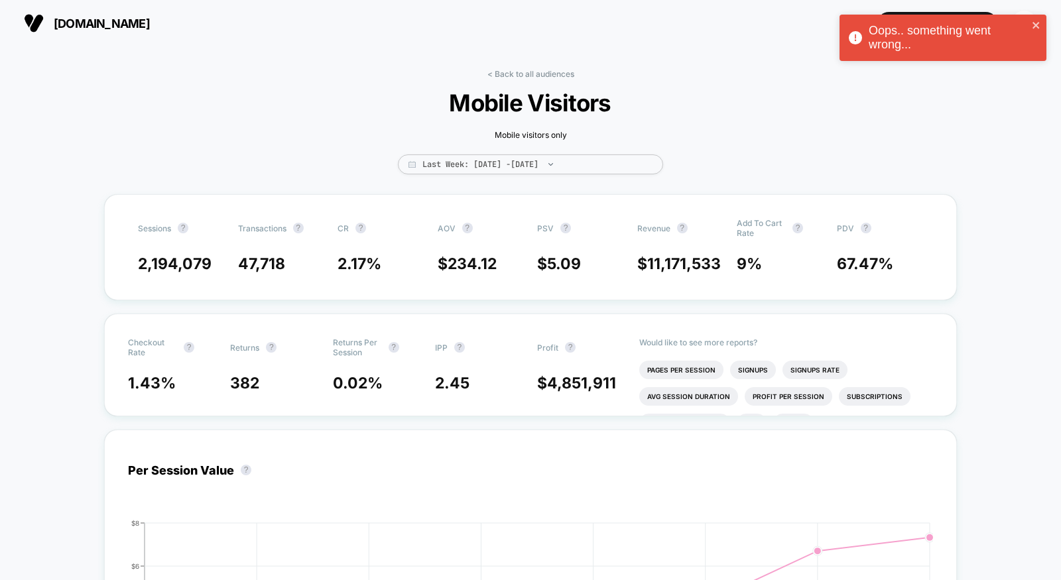
click at [521, 79] on div "< Back to all audiences Mobile Visitors Mobile visitors only Last Week: Aug 13,…" at bounding box center [531, 131] width 398 height 125
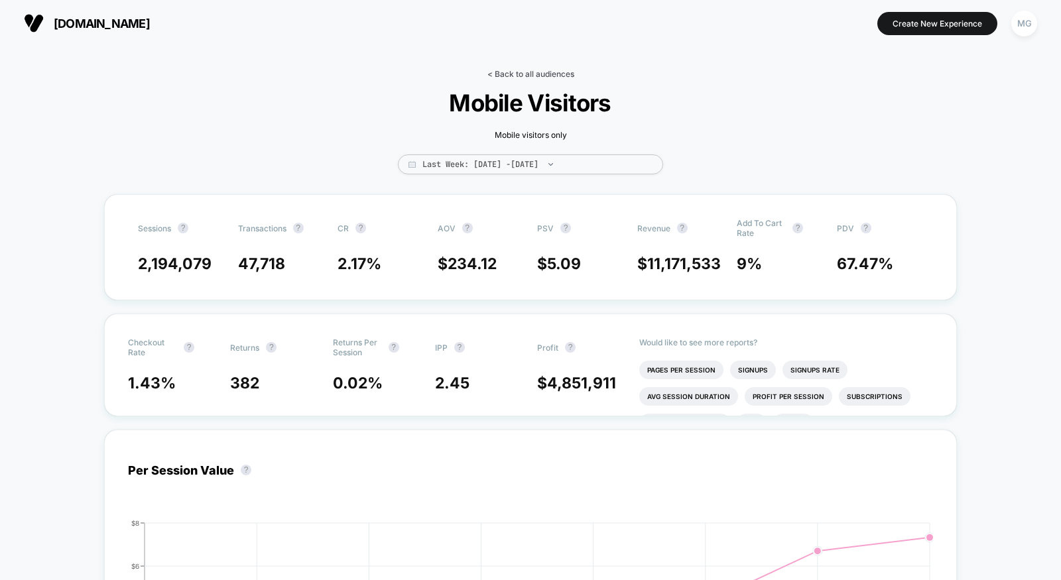
click at [524, 71] on link "< Back to all audiences" at bounding box center [531, 74] width 87 height 10
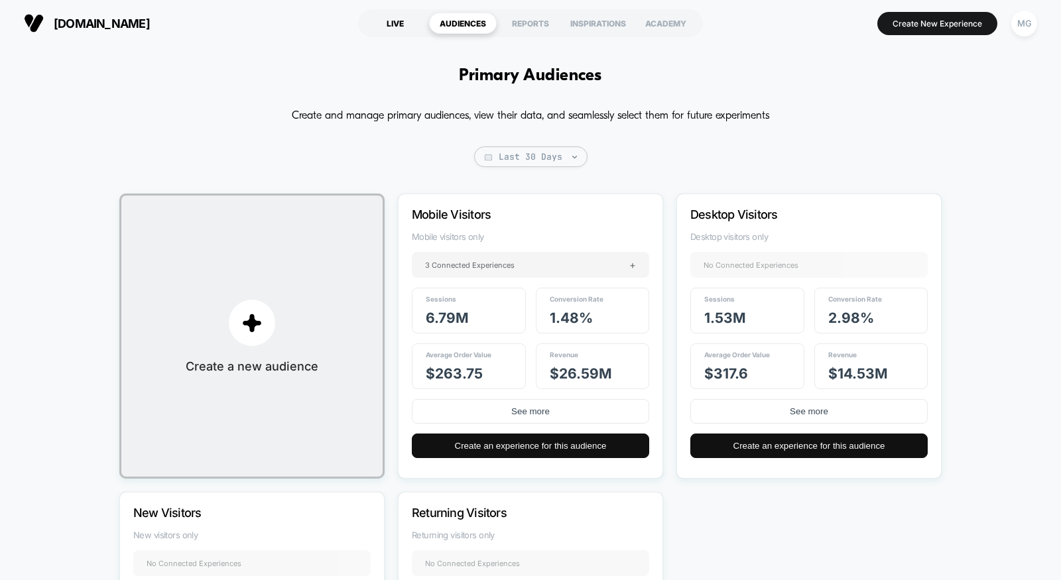
click at [395, 13] on div "LIVE" at bounding box center [396, 23] width 68 height 21
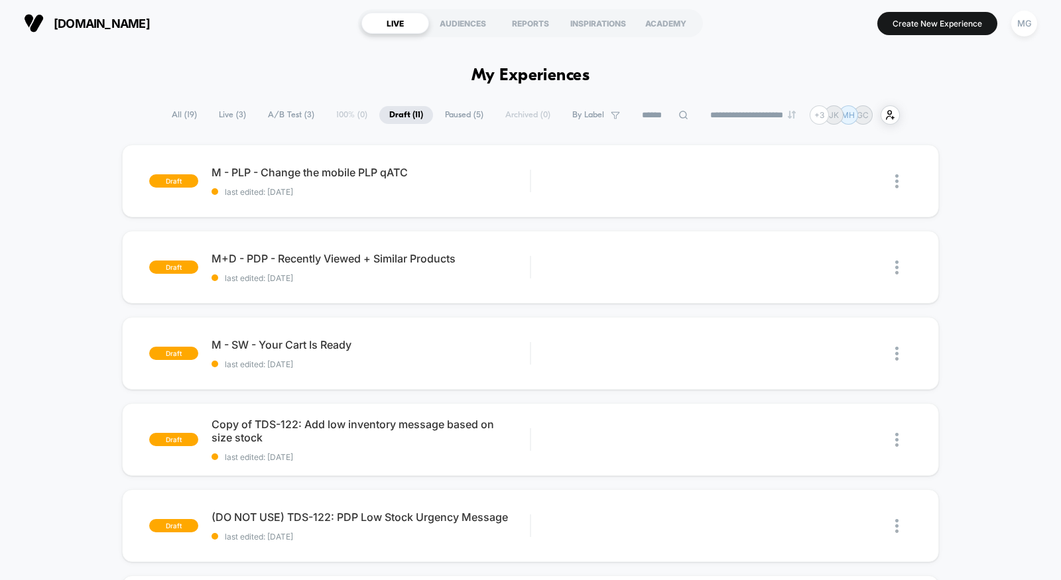
click at [289, 113] on span "A/B Test ( 3 )" at bounding box center [291, 115] width 66 height 18
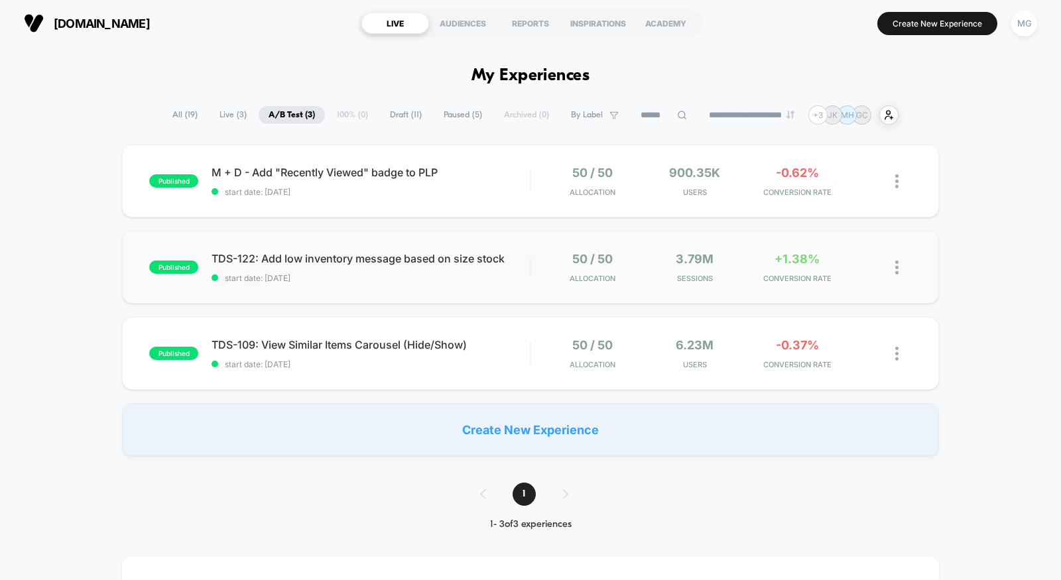
click at [511, 296] on div "published TDS-122: Add low inventory message based on size stock start date: 8/…" at bounding box center [530, 267] width 817 height 73
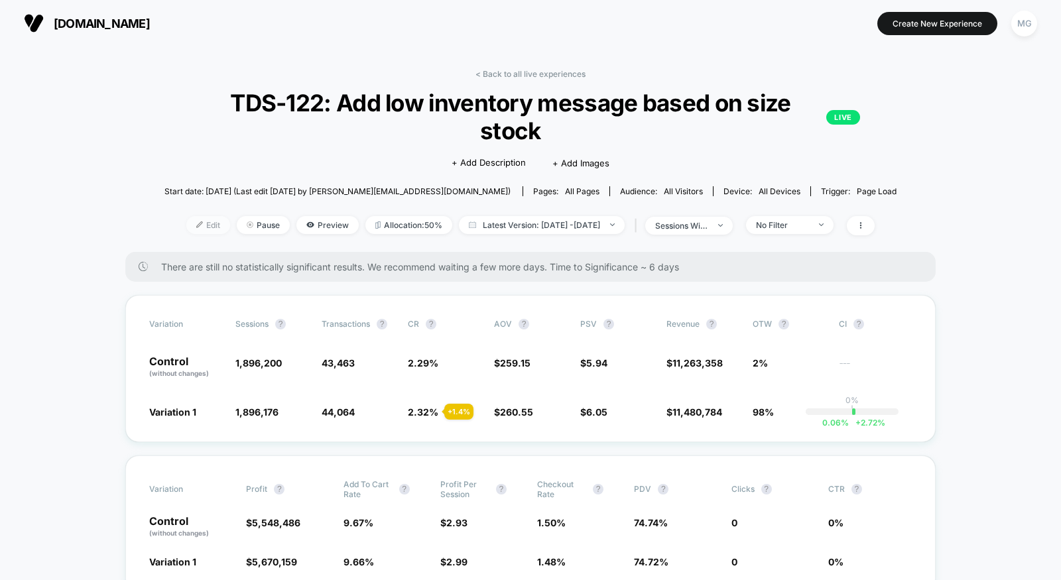
click at [186, 226] on span "Edit" at bounding box center [208, 225] width 44 height 18
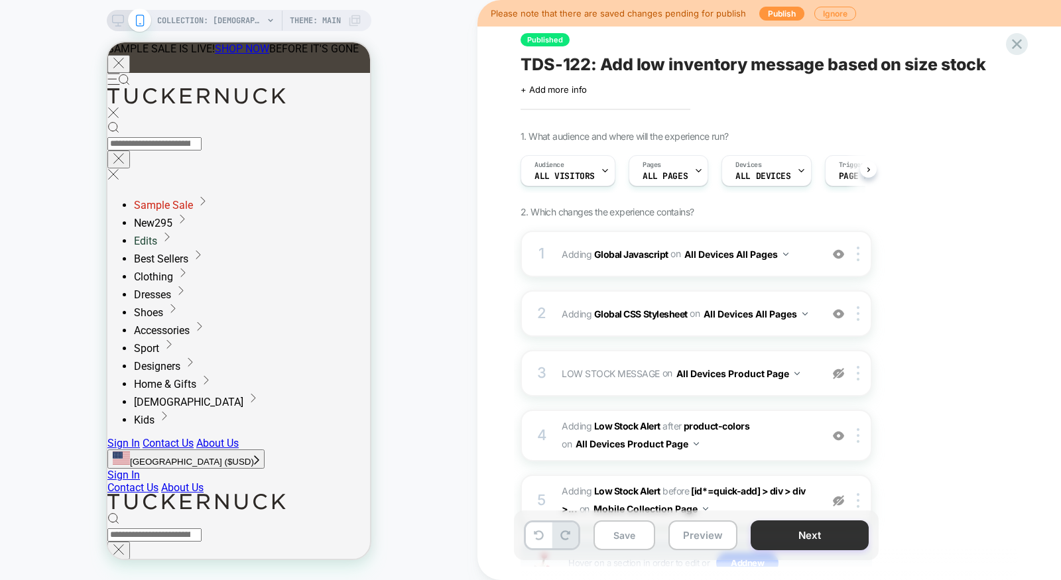
scroll to position [0, 1]
click at [831, 541] on button "Next" at bounding box center [810, 536] width 118 height 30
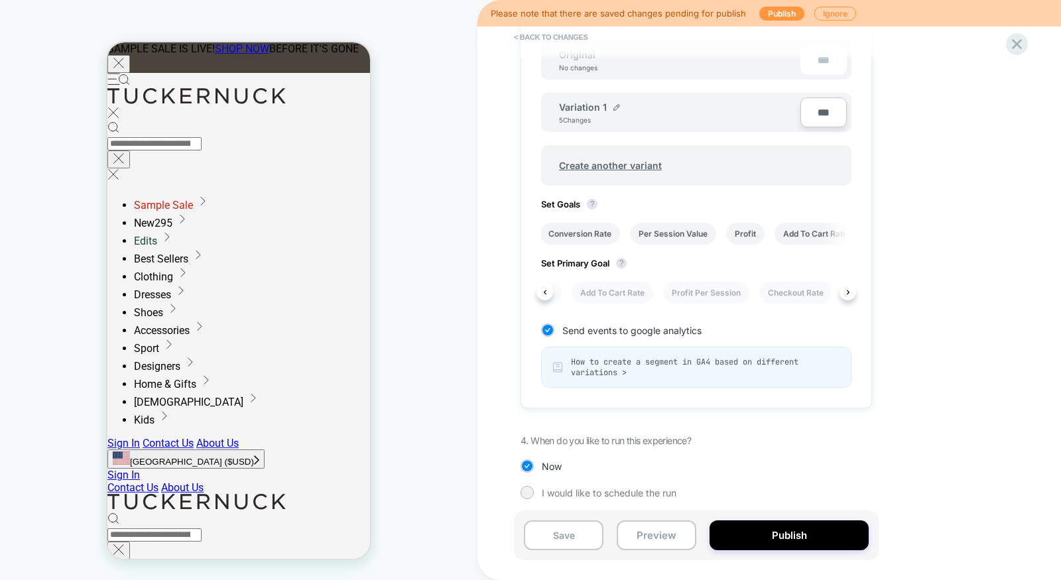
scroll to position [0, 210]
click at [700, 292] on li "Profit Per Session" at bounding box center [701, 293] width 86 height 22
click at [563, 540] on button "Save" at bounding box center [564, 536] width 80 height 30
click at [1029, 44] on div "< Back to changes Review " TDS-122: Add low inventory message based on size sto…" at bounding box center [770, 290] width 584 height 580
click at [1017, 41] on icon at bounding box center [1017, 44] width 18 height 18
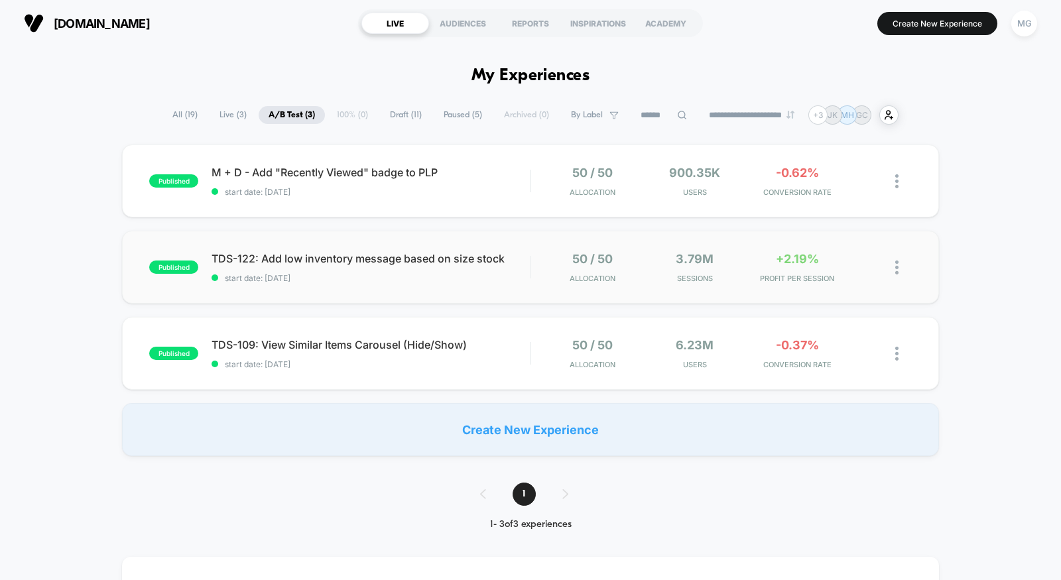
click at [545, 286] on div "published TDS-122: Add low inventory message based on size stock start date: 8/…" at bounding box center [530, 267] width 817 height 73
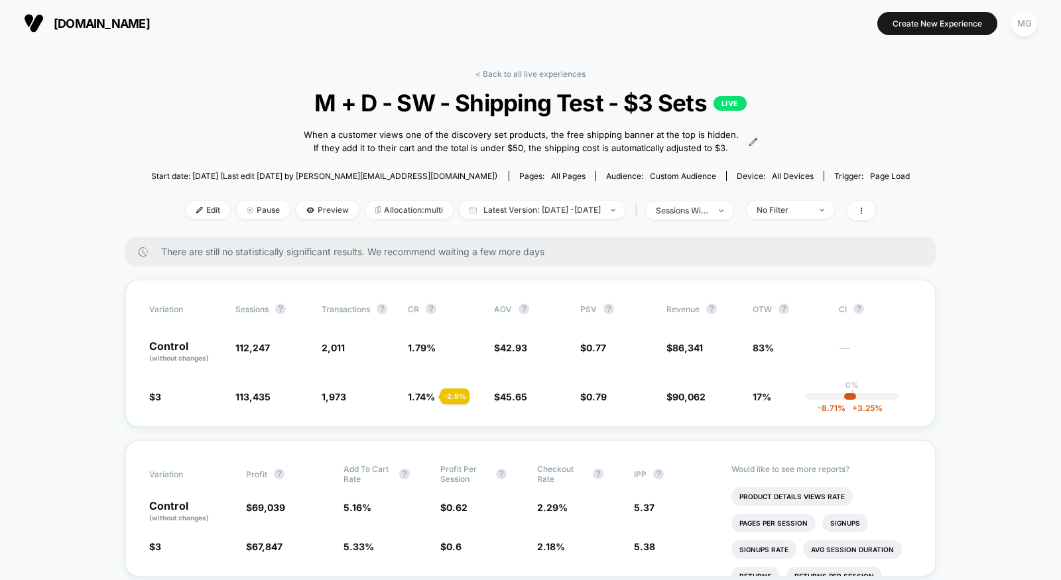
click at [508, 74] on link "< Back to all live experiences" at bounding box center [531, 74] width 110 height 10
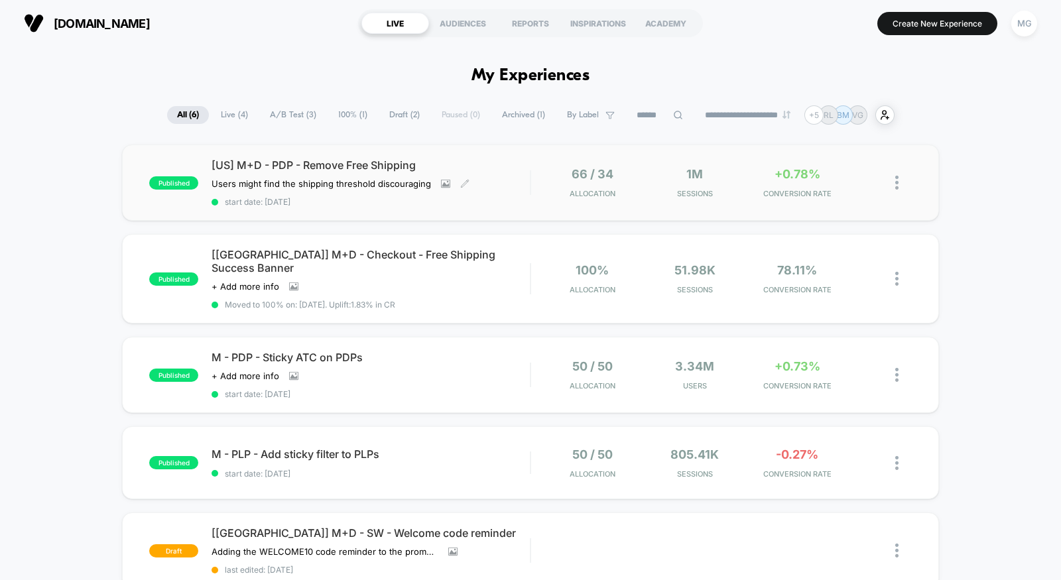
click at [499, 179] on div "[US] M+D - PDP - Remove Free Shipping Users might find the shipping threshold d…" at bounding box center [371, 183] width 318 height 48
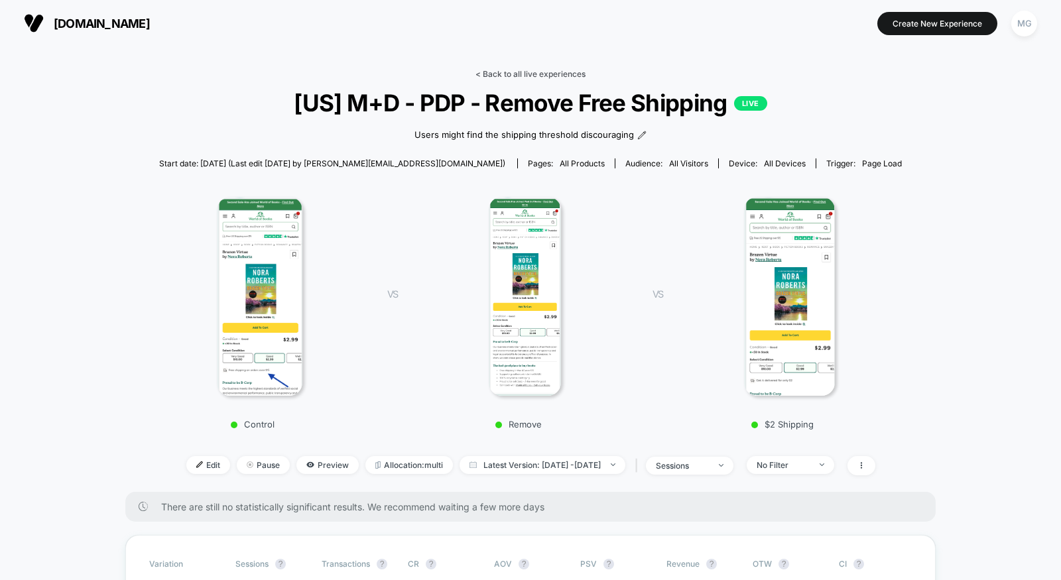
click at [539, 75] on link "< Back to all live experiences" at bounding box center [531, 74] width 110 height 10
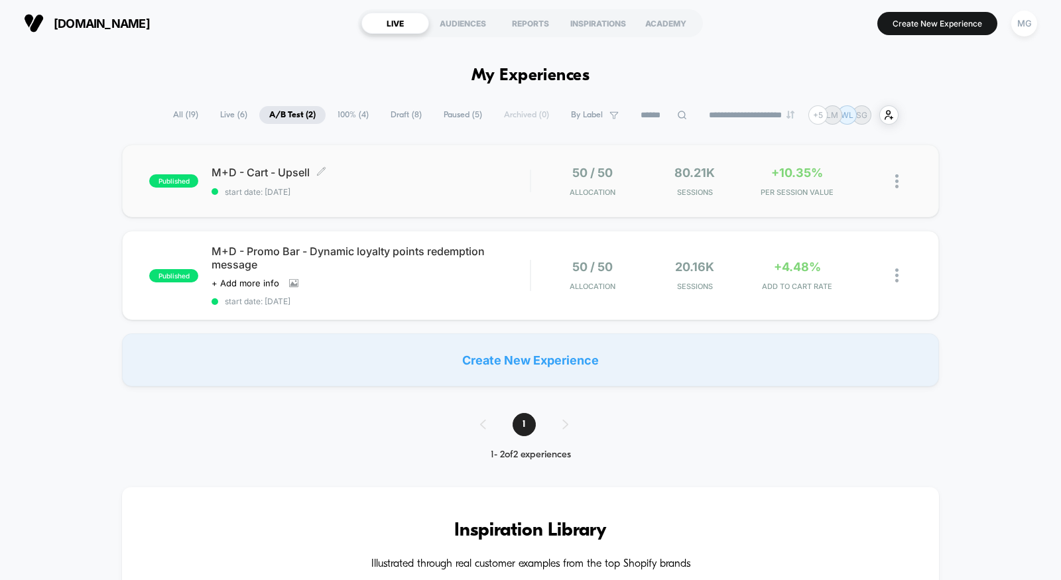
click at [404, 173] on span "M+D - Cart - Upsell Click to edit experience details" at bounding box center [371, 172] width 318 height 13
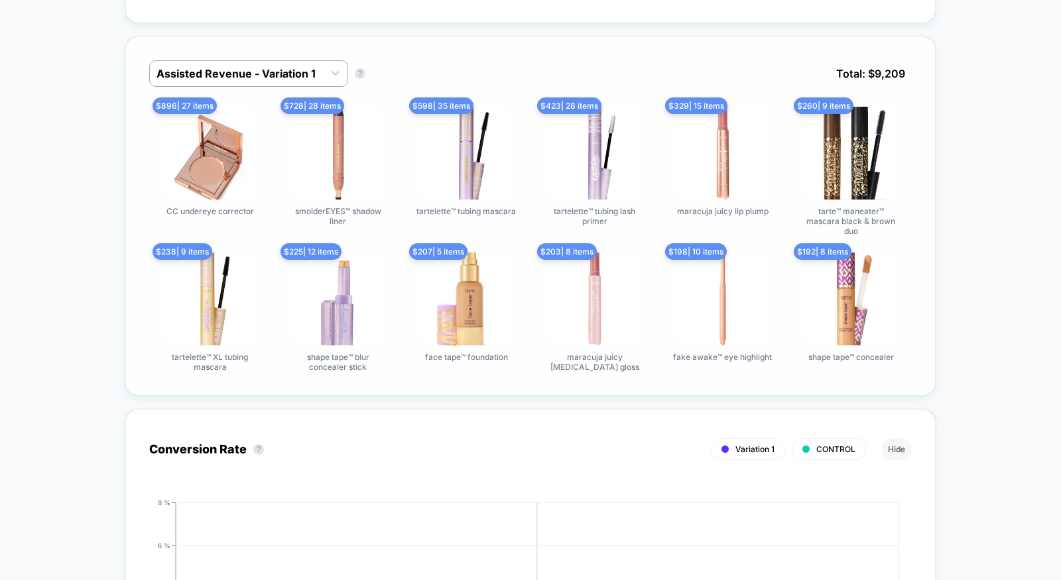
scroll to position [824, 0]
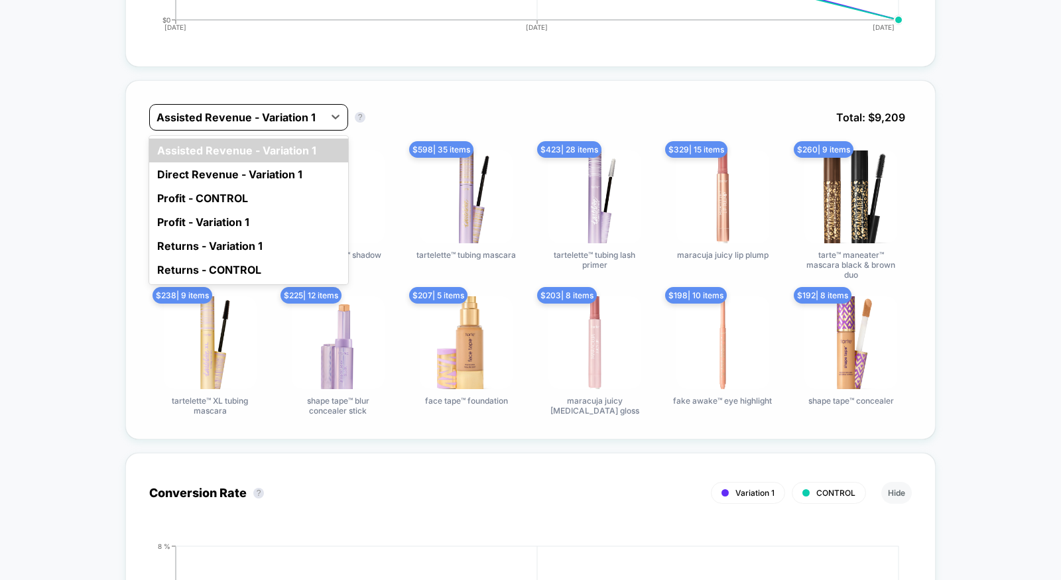
click at [304, 109] on div at bounding box center [237, 117] width 161 height 16
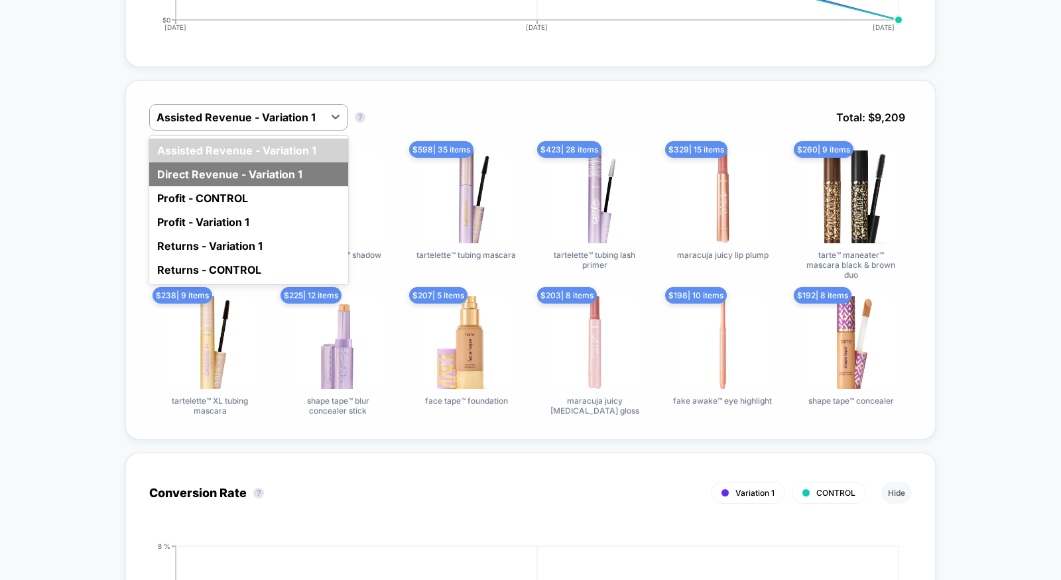
click at [299, 173] on div "Direct Revenue - Variation 1" at bounding box center [248, 175] width 199 height 24
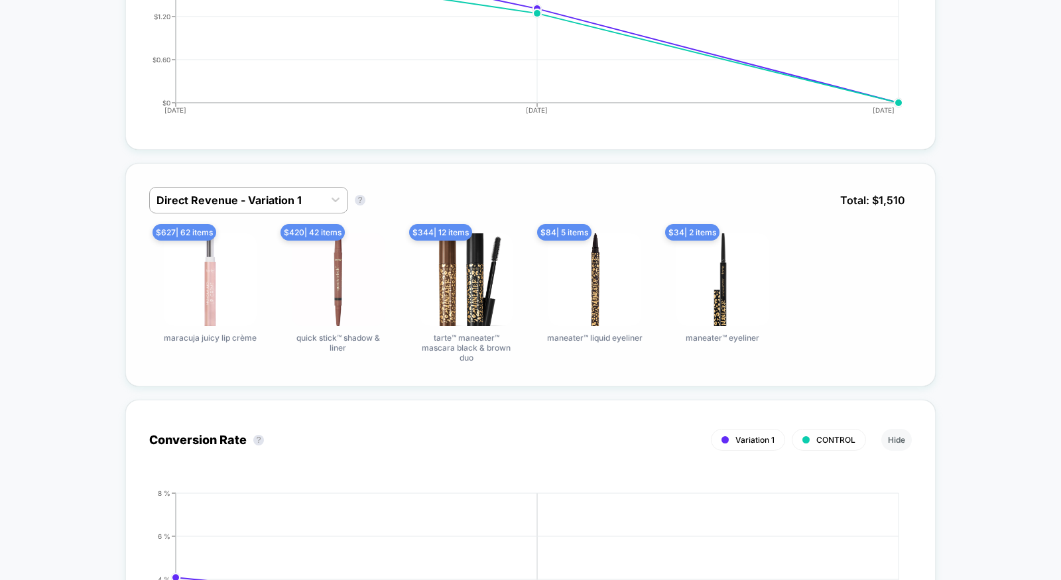
scroll to position [719, 0]
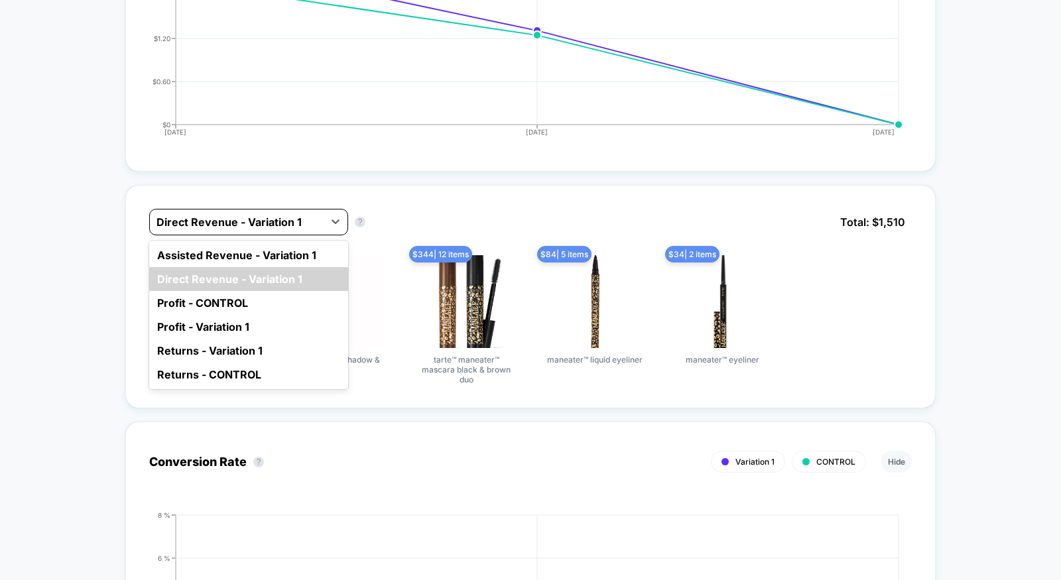
click at [289, 225] on div at bounding box center [237, 222] width 161 height 16
click at [281, 250] on div "Assisted Revenue - Variation 1" at bounding box center [248, 255] width 199 height 24
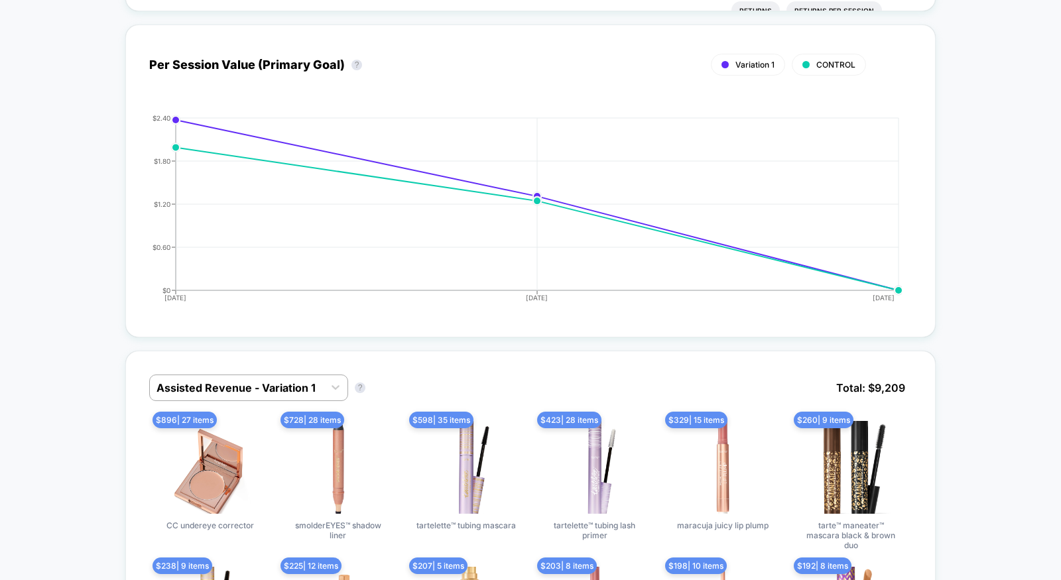
scroll to position [671, 0]
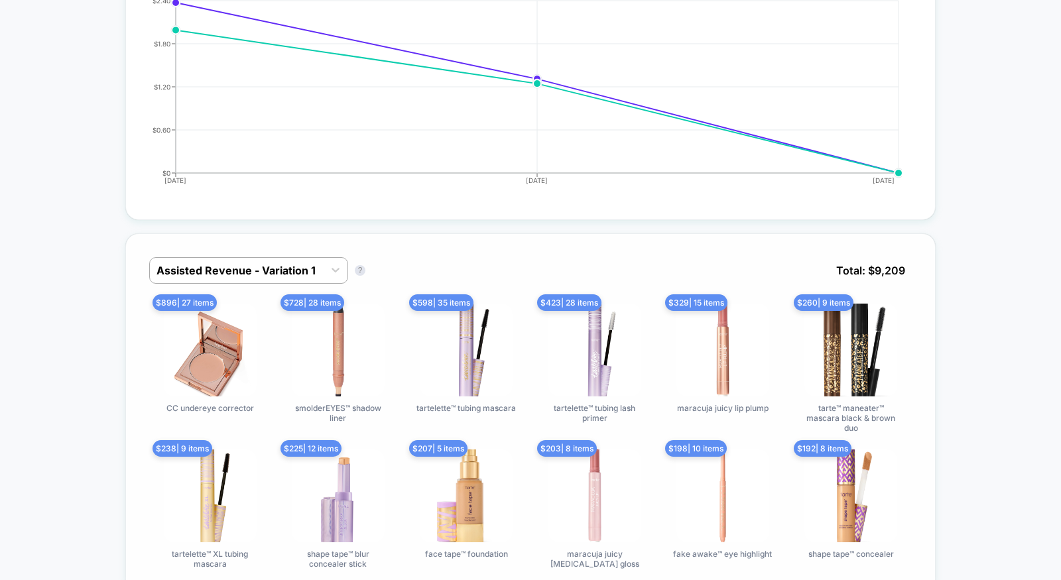
click at [316, 250] on div "Assisted Revenue - Variation 1 Assisted Revenue - Variation 1 ? Total: $ 9,209 …" at bounding box center [530, 414] width 811 height 360
click at [314, 265] on div at bounding box center [237, 271] width 161 height 16
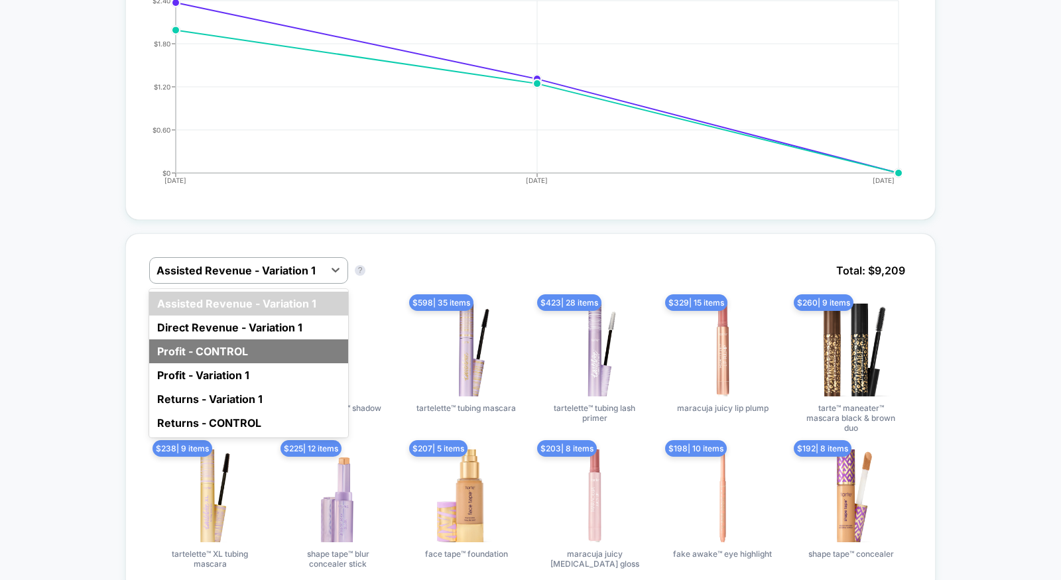
click at [307, 340] on div "Profit - CONTROL" at bounding box center [248, 352] width 199 height 24
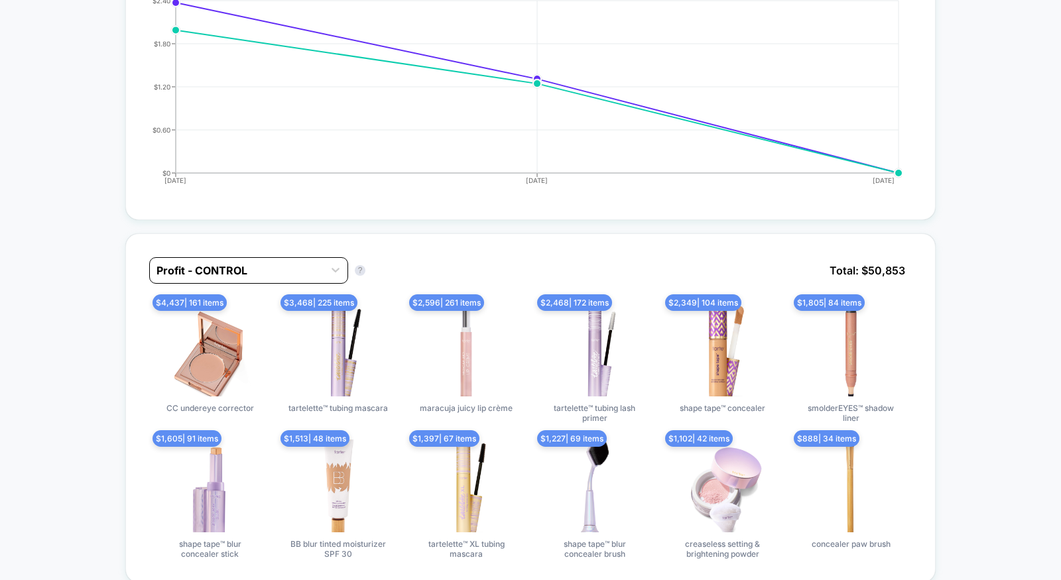
click at [320, 276] on div "Profit - CONTROL" at bounding box center [237, 270] width 174 height 21
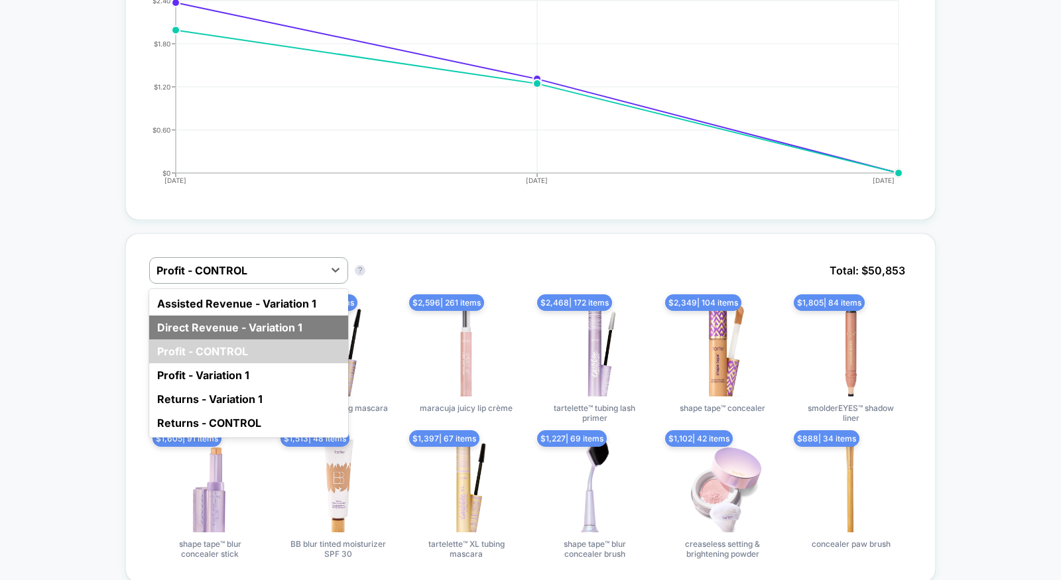
click at [302, 320] on div "Direct Revenue - Variation 1" at bounding box center [248, 328] width 199 height 24
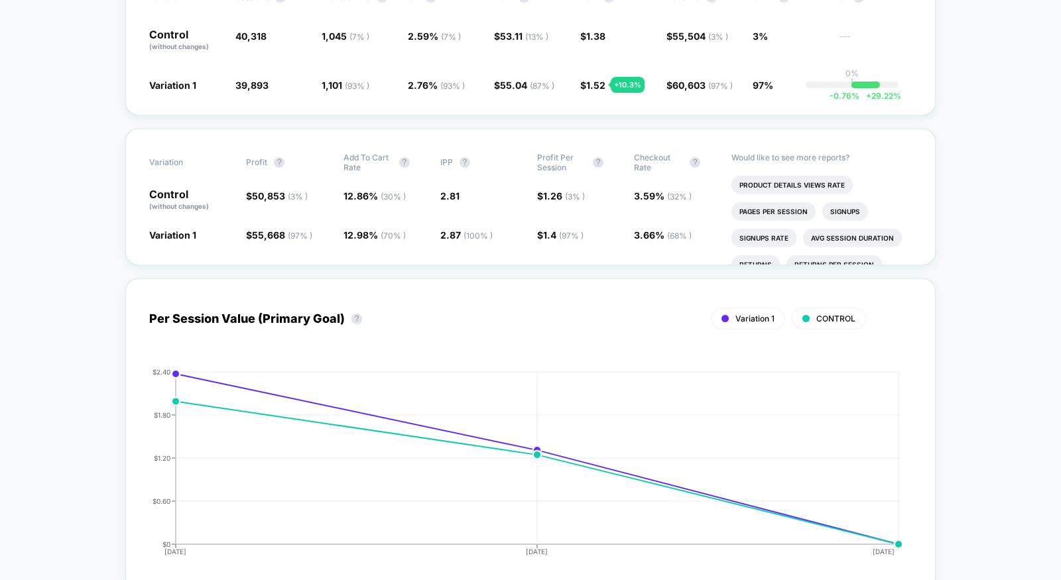
scroll to position [0, 0]
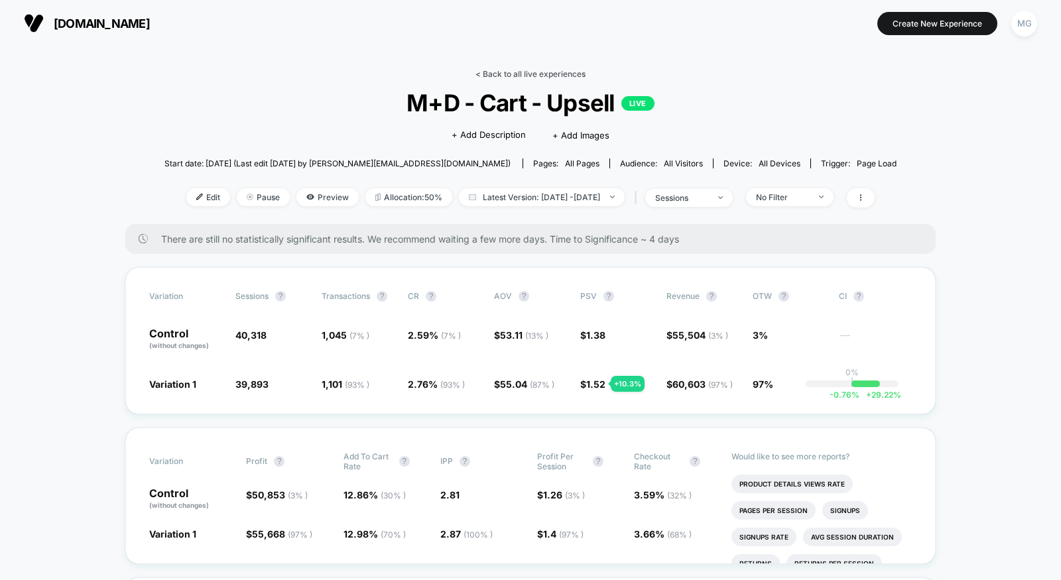
click at [549, 71] on link "< Back to all live experiences" at bounding box center [531, 74] width 110 height 10
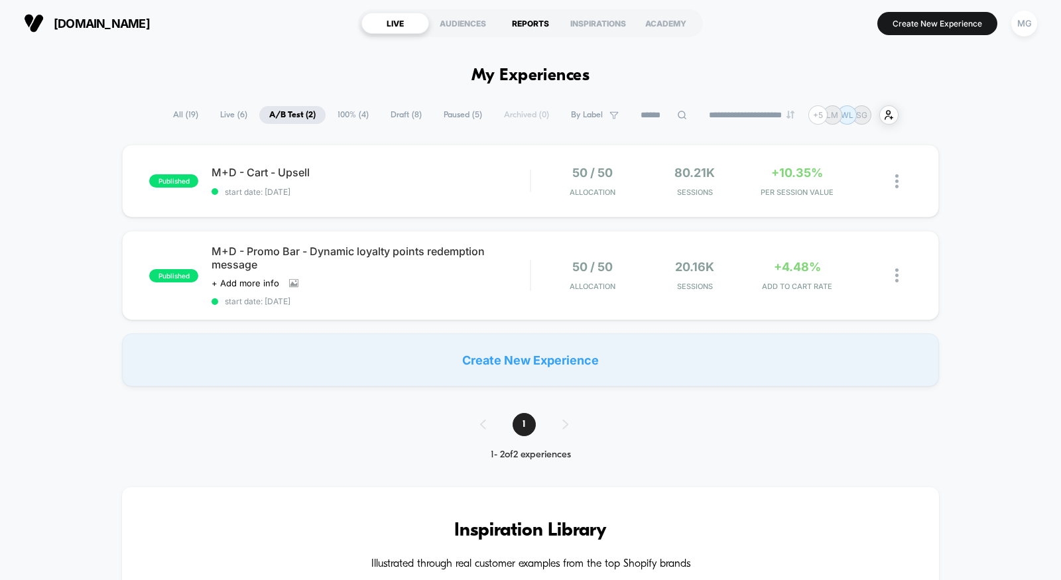
click at [534, 28] on div "REPORTS" at bounding box center [531, 23] width 68 height 21
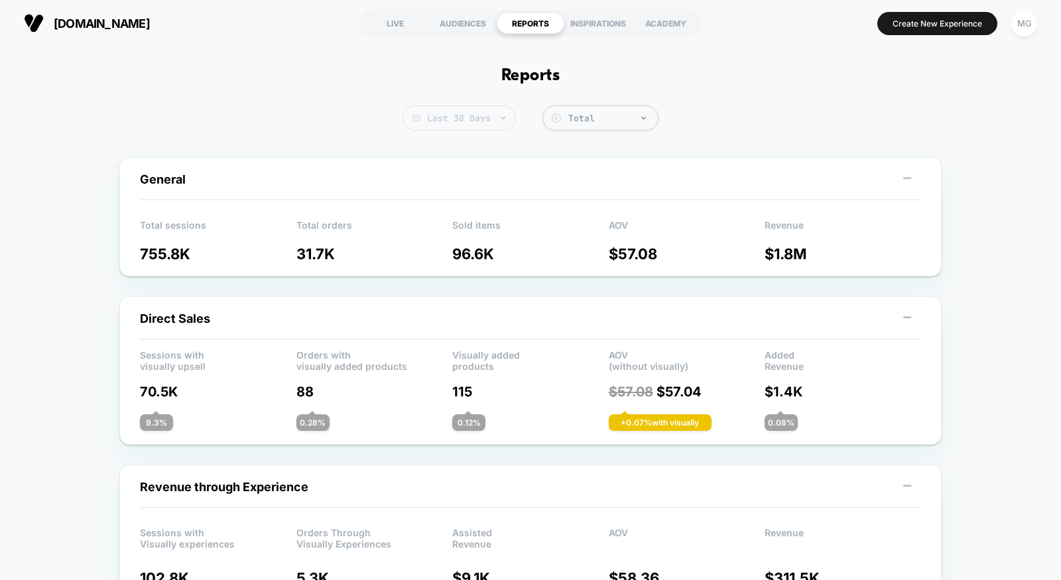
click at [474, 124] on span "Last 30 Days" at bounding box center [459, 117] width 113 height 25
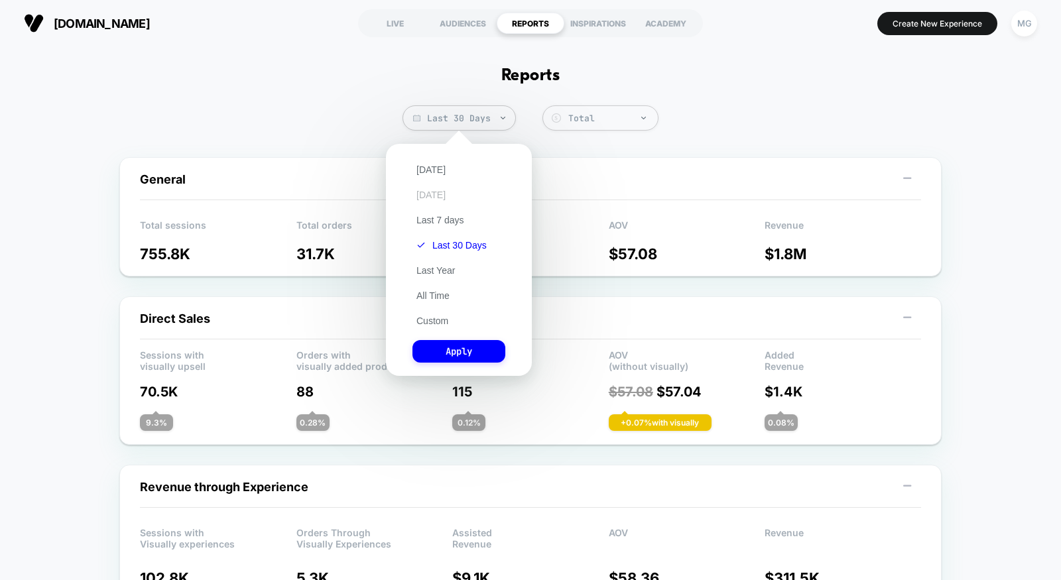
click at [448, 198] on button "Yesterday" at bounding box center [431, 195] width 37 height 12
click at [456, 350] on button "Apply" at bounding box center [459, 351] width 93 height 23
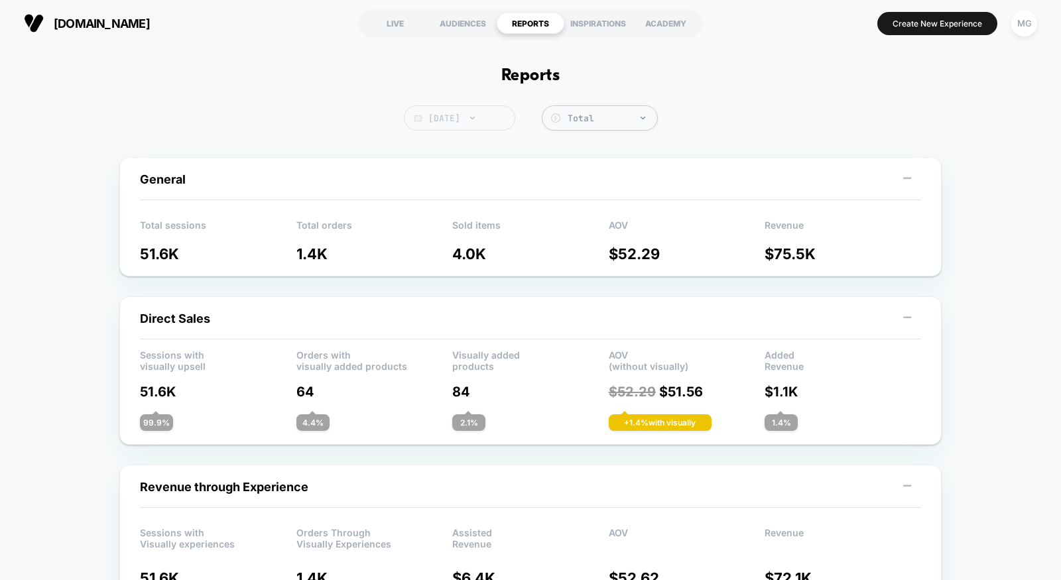
click at [460, 123] on span "Yesterday" at bounding box center [459, 117] width 111 height 25
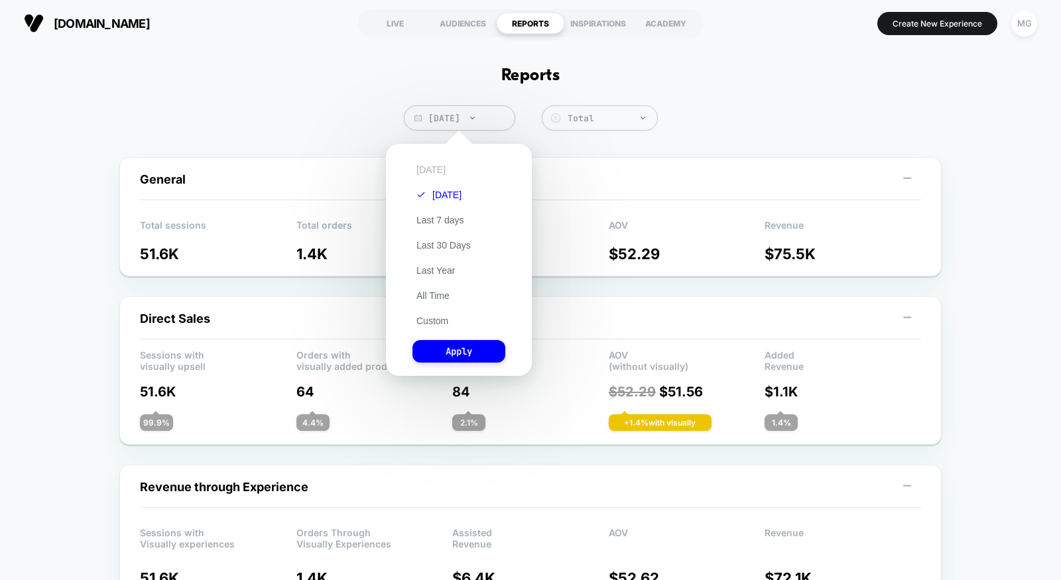
click at [440, 168] on button "Today" at bounding box center [431, 170] width 37 height 12
click at [442, 358] on button "Apply" at bounding box center [459, 351] width 93 height 23
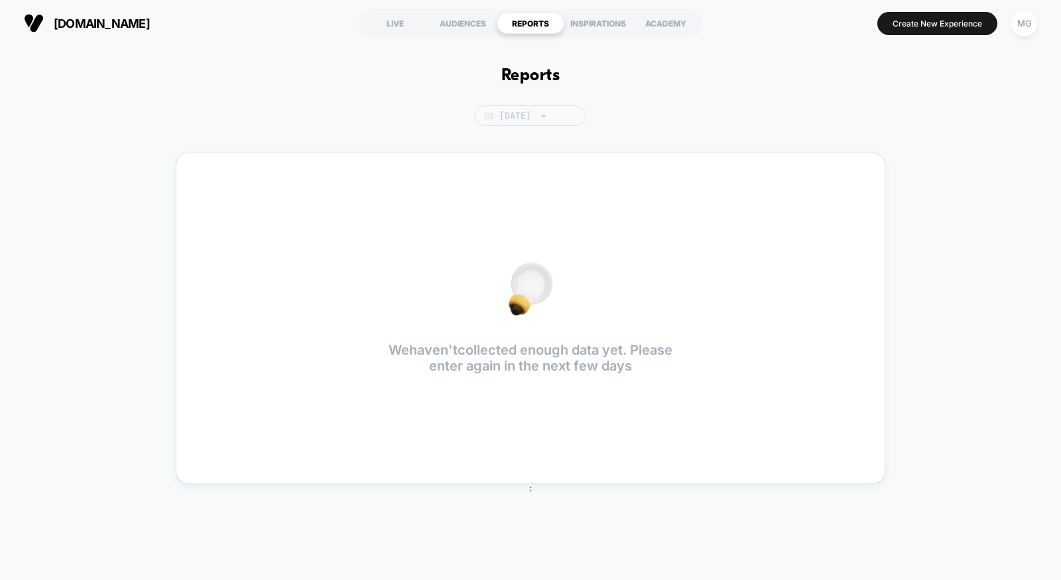
click at [521, 111] on span "Today" at bounding box center [530, 115] width 111 height 21
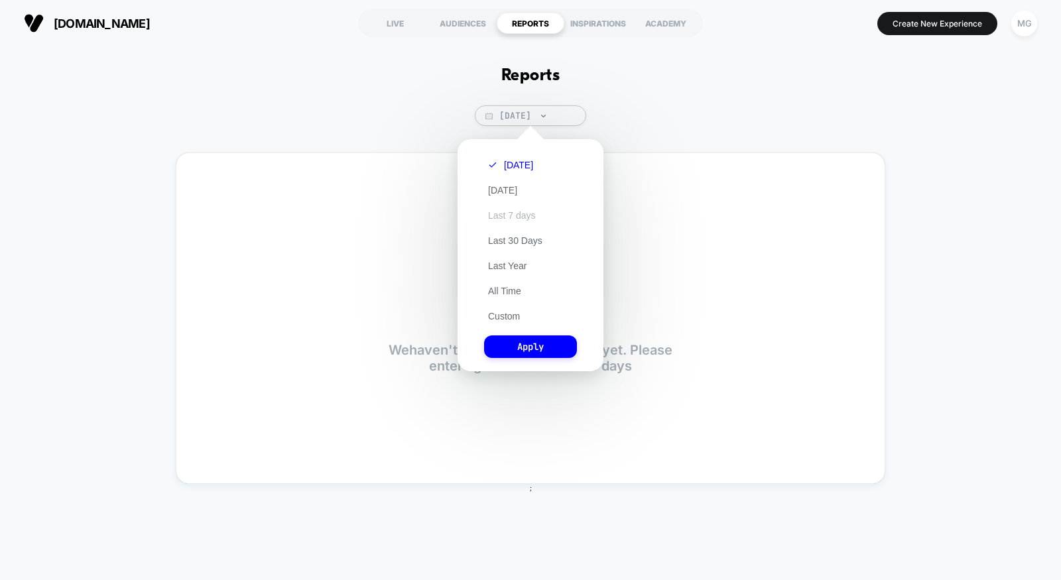
click at [503, 216] on button "Last 7 days" at bounding box center [512, 216] width 56 height 12
click at [503, 350] on button "Apply" at bounding box center [530, 347] width 93 height 23
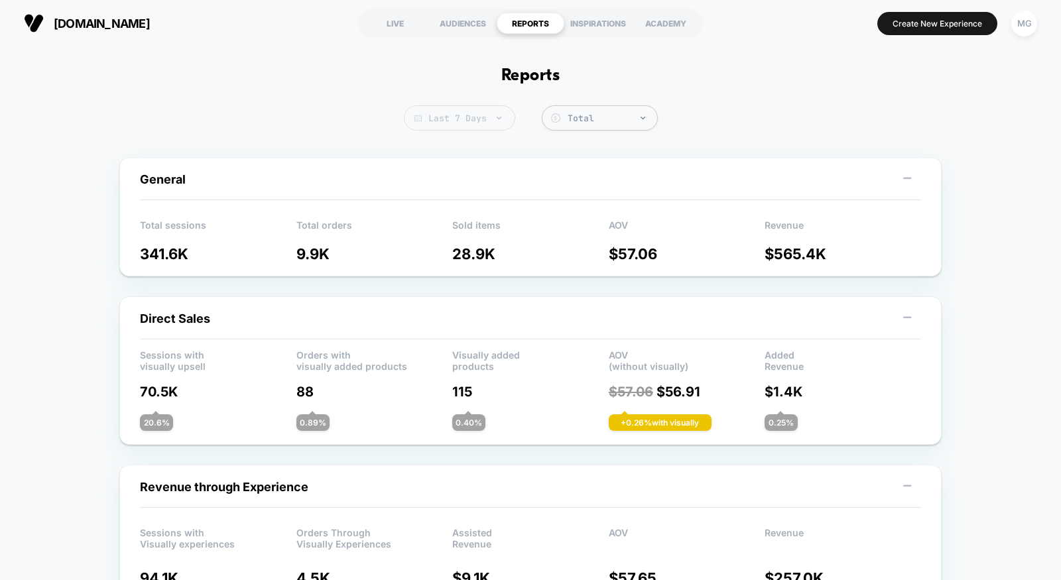
click at [462, 126] on span "Last 7 Days" at bounding box center [459, 117] width 111 height 25
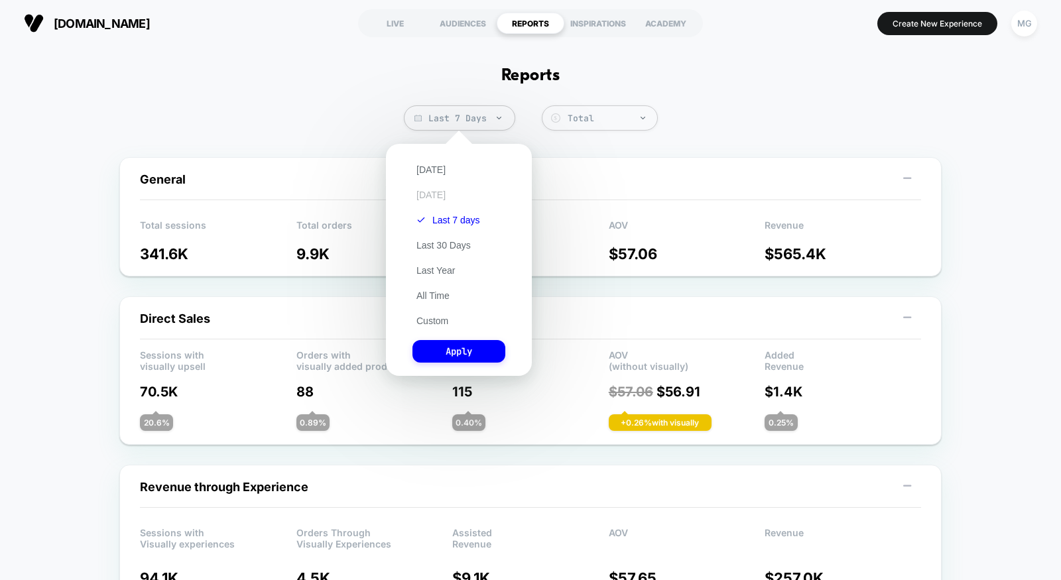
click at [448, 196] on button "Yesterday" at bounding box center [431, 195] width 37 height 12
click at [441, 350] on button "Apply" at bounding box center [459, 351] width 93 height 23
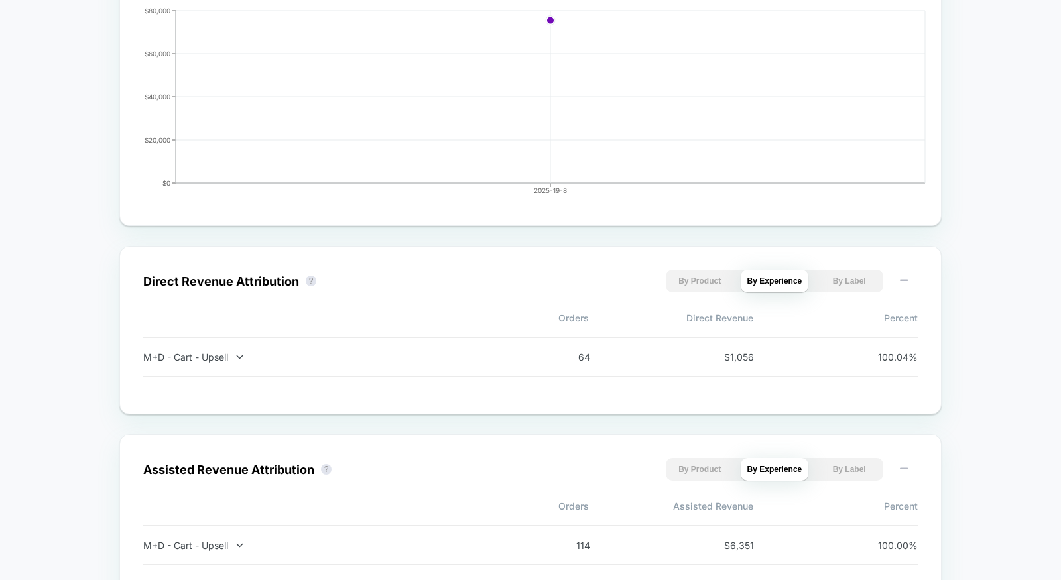
scroll to position [643, 0]
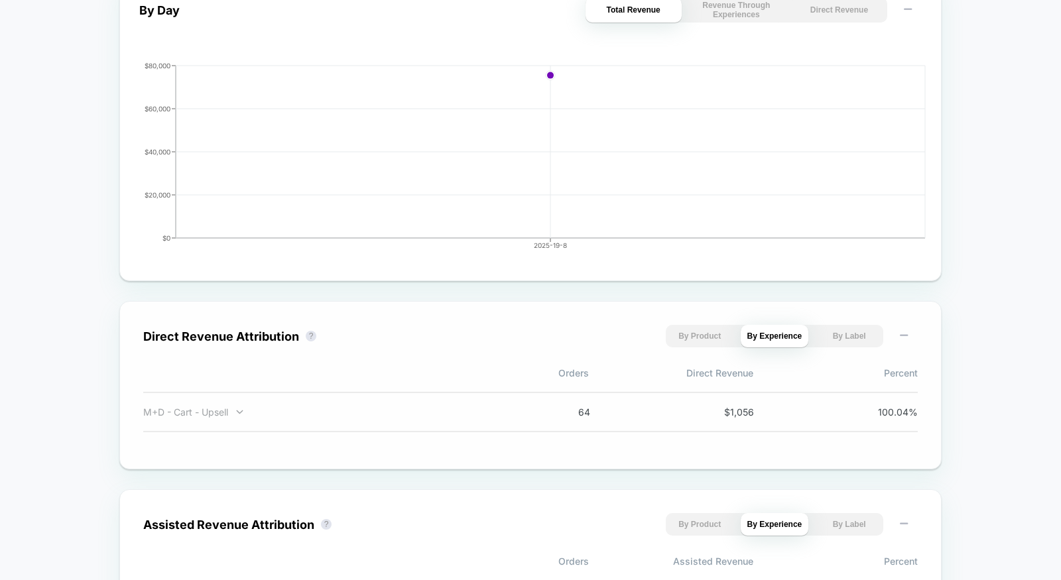
click at [220, 410] on div "M+D - Cart - Upsell" at bounding box center [317, 412] width 349 height 11
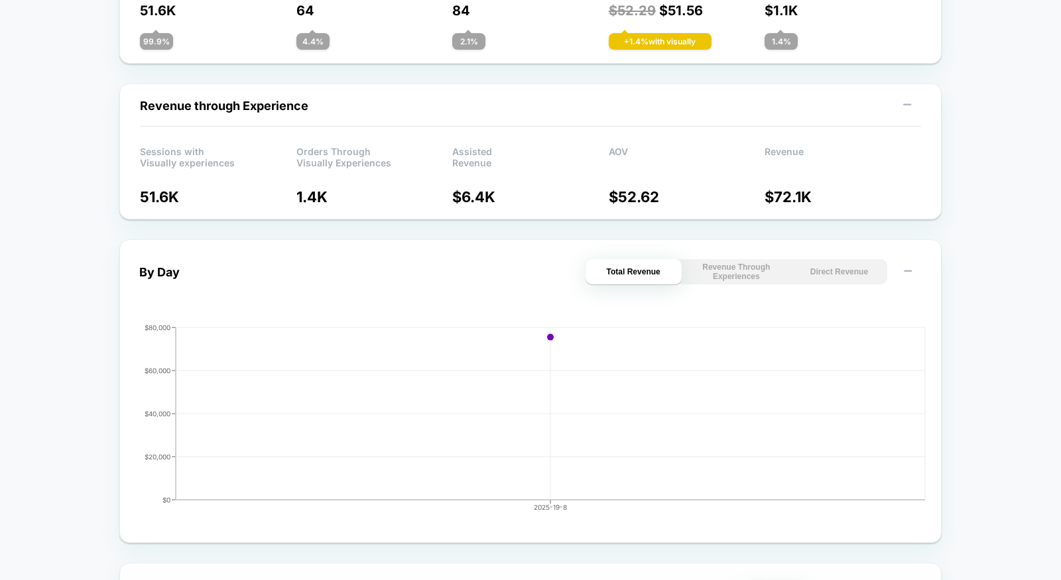
scroll to position [0, 0]
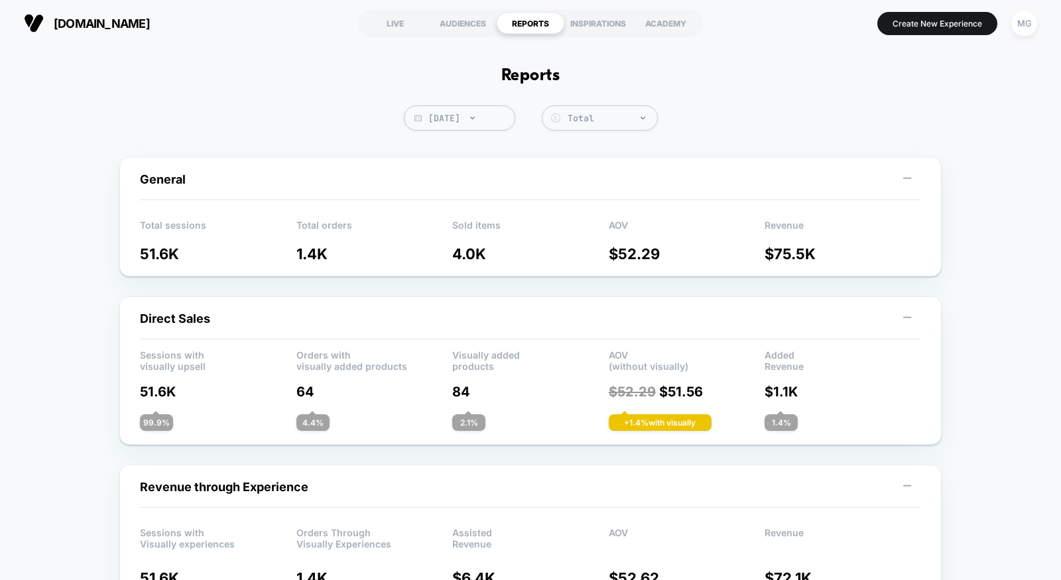
click at [375, 37] on section "LIVE AUDIENCES REPORTS INSPIRATIONS ACADEMY" at bounding box center [530, 23] width 345 height 33
click at [399, 26] on div "LIVE" at bounding box center [396, 23] width 68 height 21
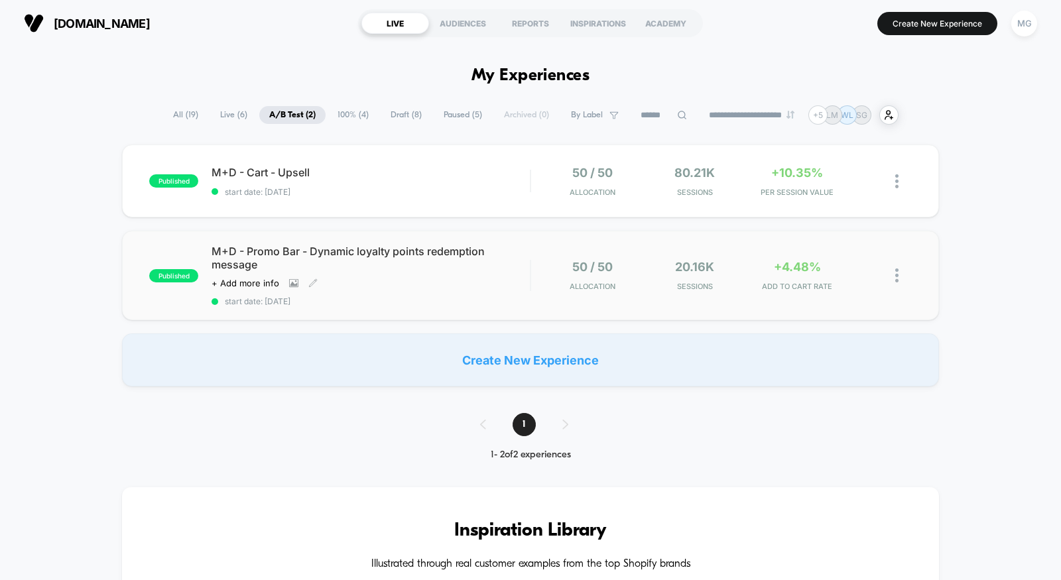
click at [458, 258] on span "M+D - Promo Bar - Dynamic loyalty points redemption message" at bounding box center [371, 258] width 318 height 27
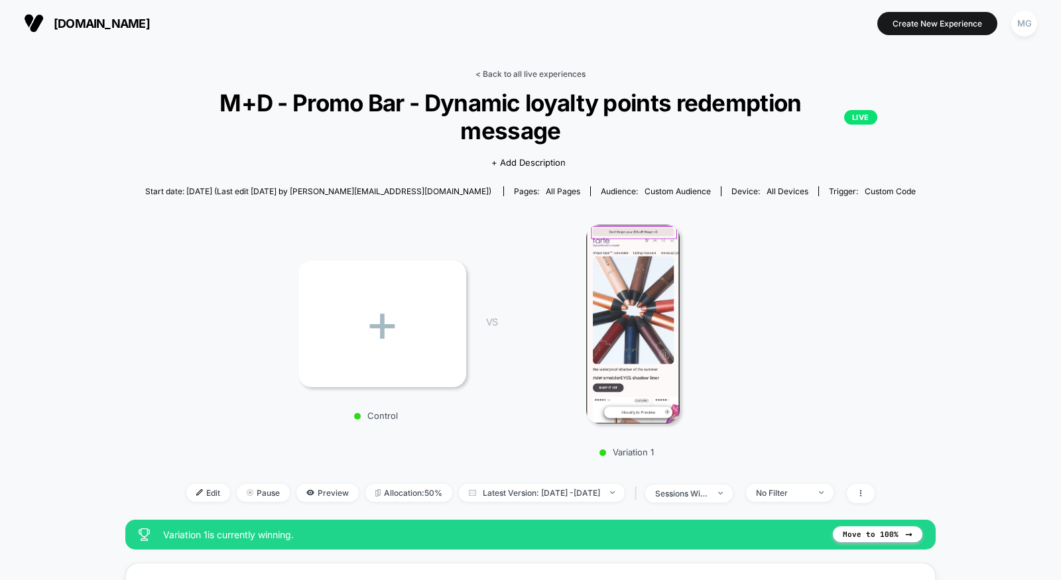
click at [512, 74] on link "< Back to all live experiences" at bounding box center [531, 74] width 110 height 10
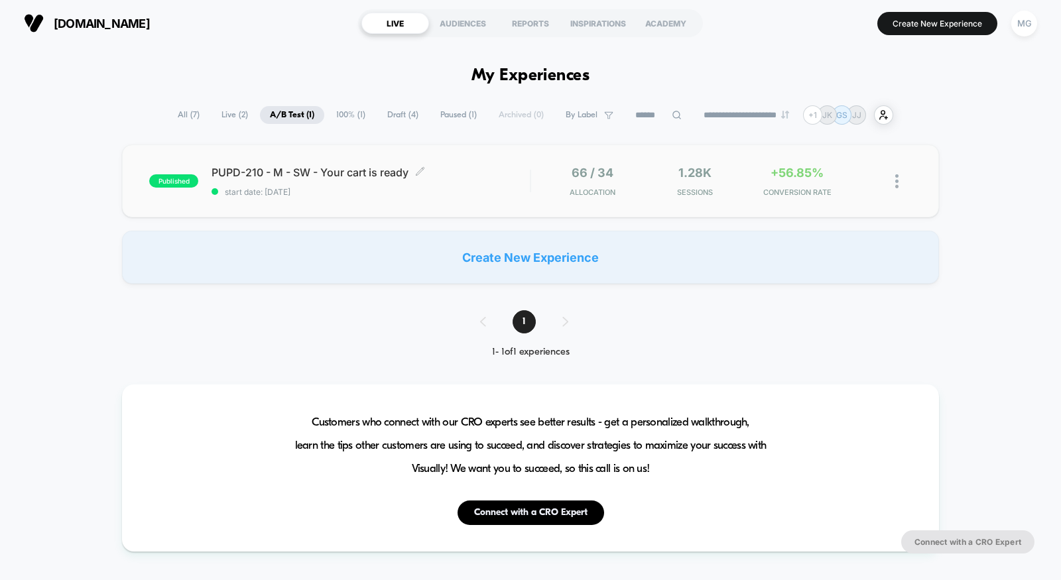
click at [452, 188] on span "start date: [DATE]" at bounding box center [371, 192] width 318 height 10
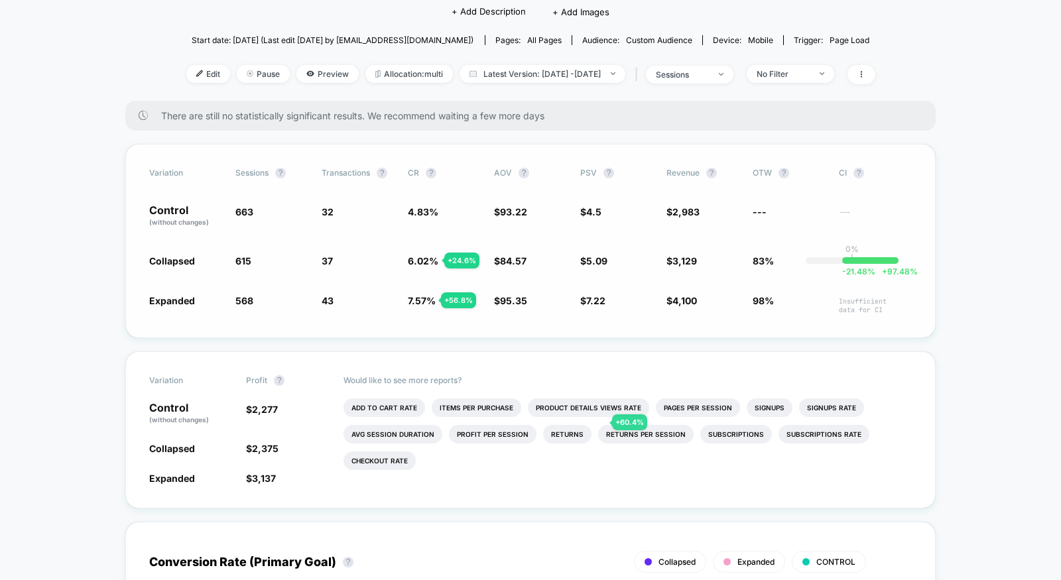
scroll to position [135, 0]
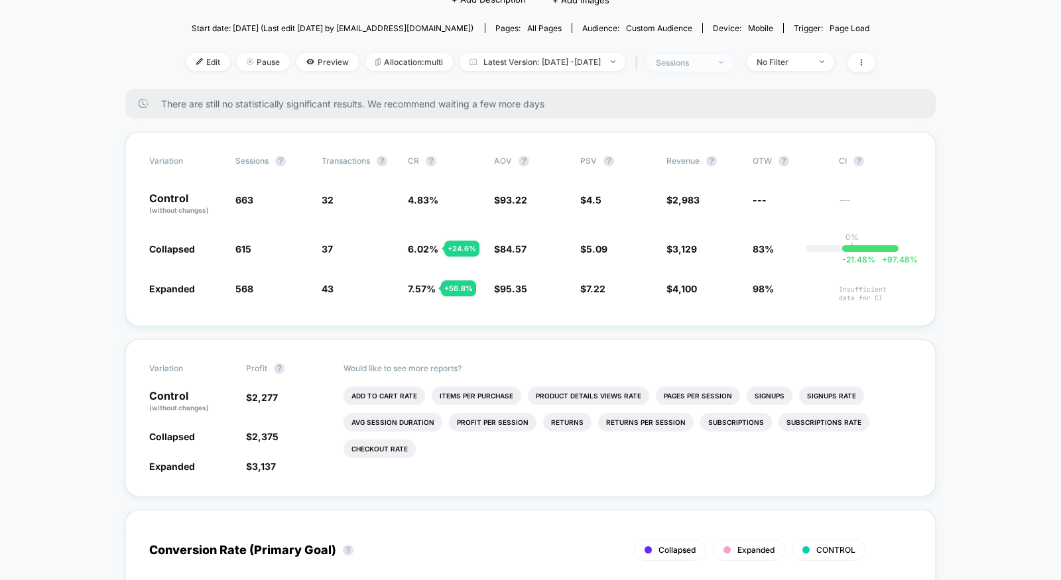
click at [714, 67] on span "sessions" at bounding box center [690, 63] width 88 height 18
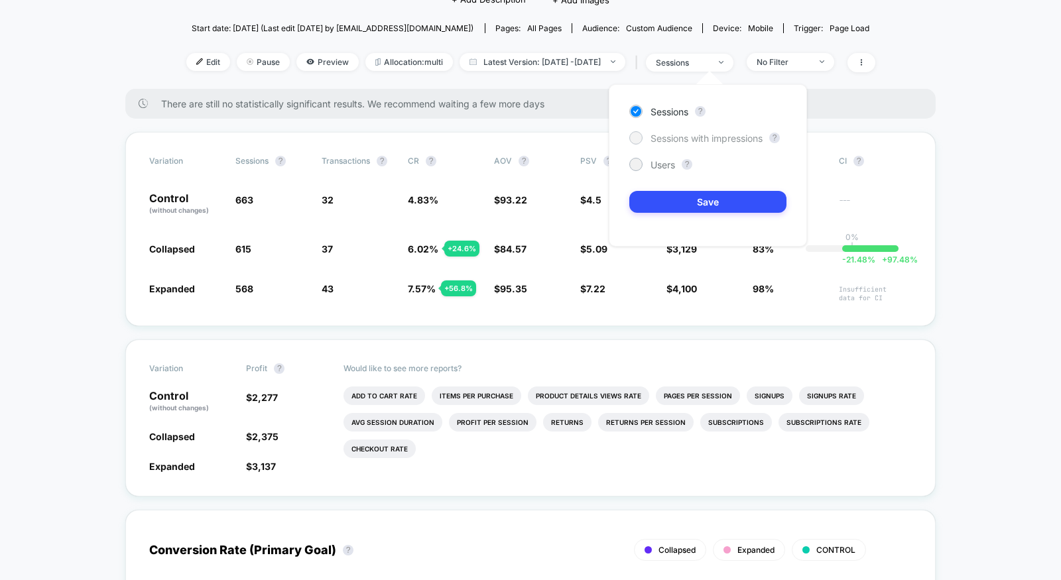
click at [683, 144] on div "Sessions with impressions" at bounding box center [696, 137] width 133 height 13
click at [683, 188] on div "Sessions ? Sessions with impressions ? Users ? Save" at bounding box center [708, 165] width 198 height 163
click at [683, 193] on button "Save" at bounding box center [708, 202] width 157 height 22
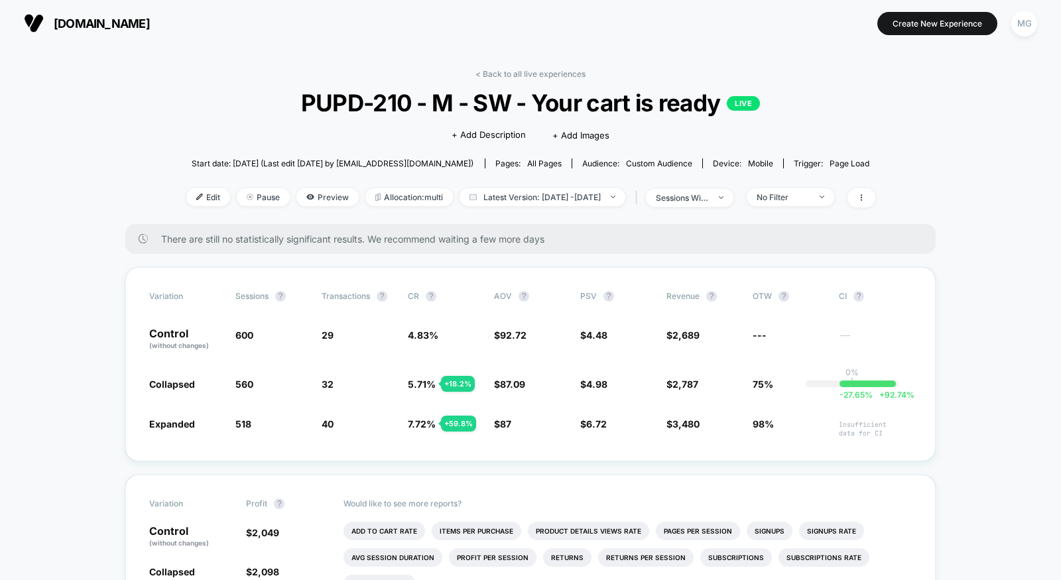
click at [571, 79] on div "< Back to all live experiences PUPD-210 - M - SW - Your cart is ready LIVE Clic…" at bounding box center [530, 146] width 689 height 155
click at [569, 76] on link "< Back to all live experiences" at bounding box center [531, 74] width 110 height 10
